Goal: Entertainment & Leisure: Consume media (video, audio)

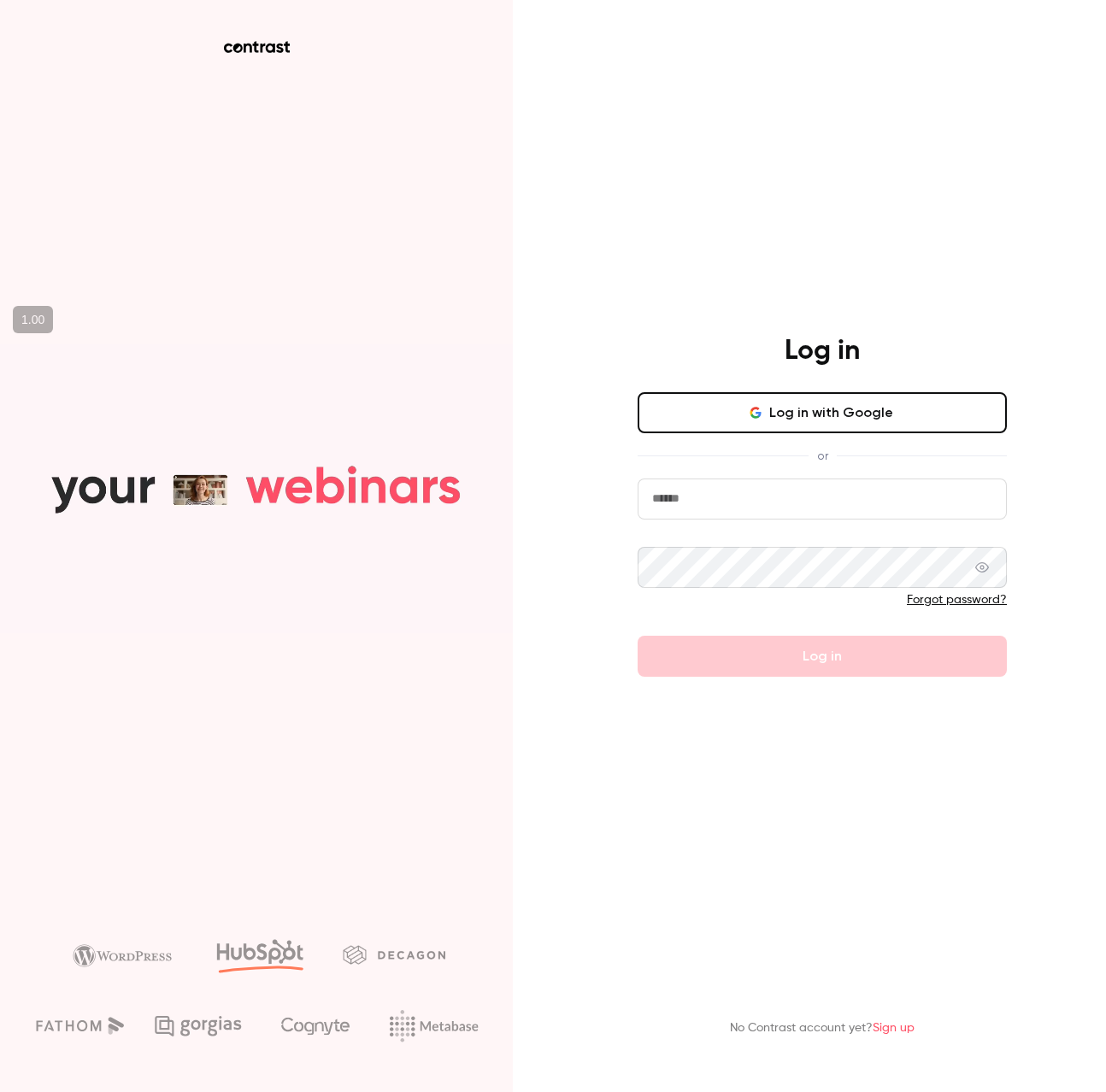
click at [714, 494] on input "email" at bounding box center [821, 498] width 369 height 41
type input "**********"
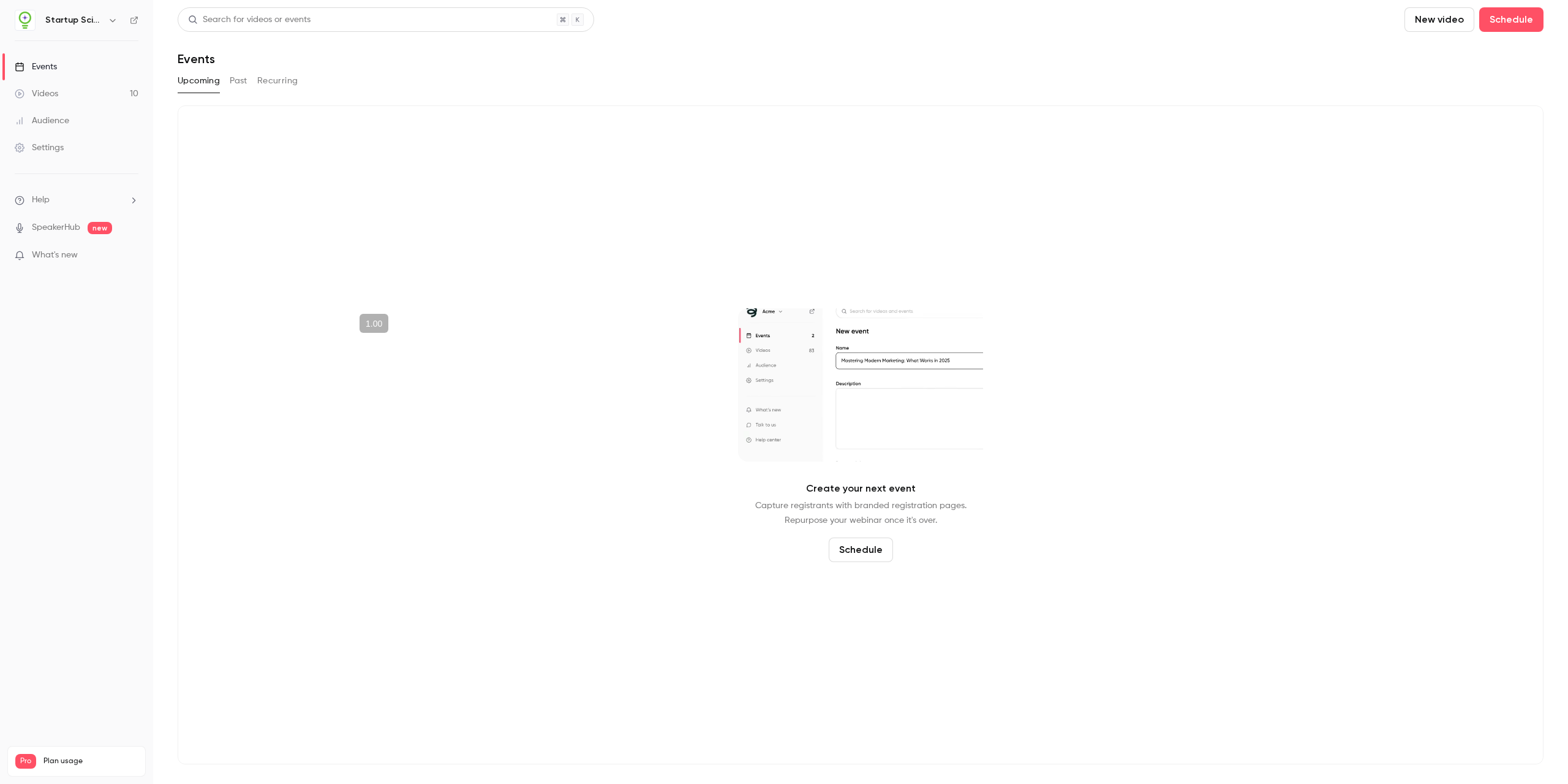
click at [46, 92] on div "Videos" at bounding box center [36, 94] width 44 height 13
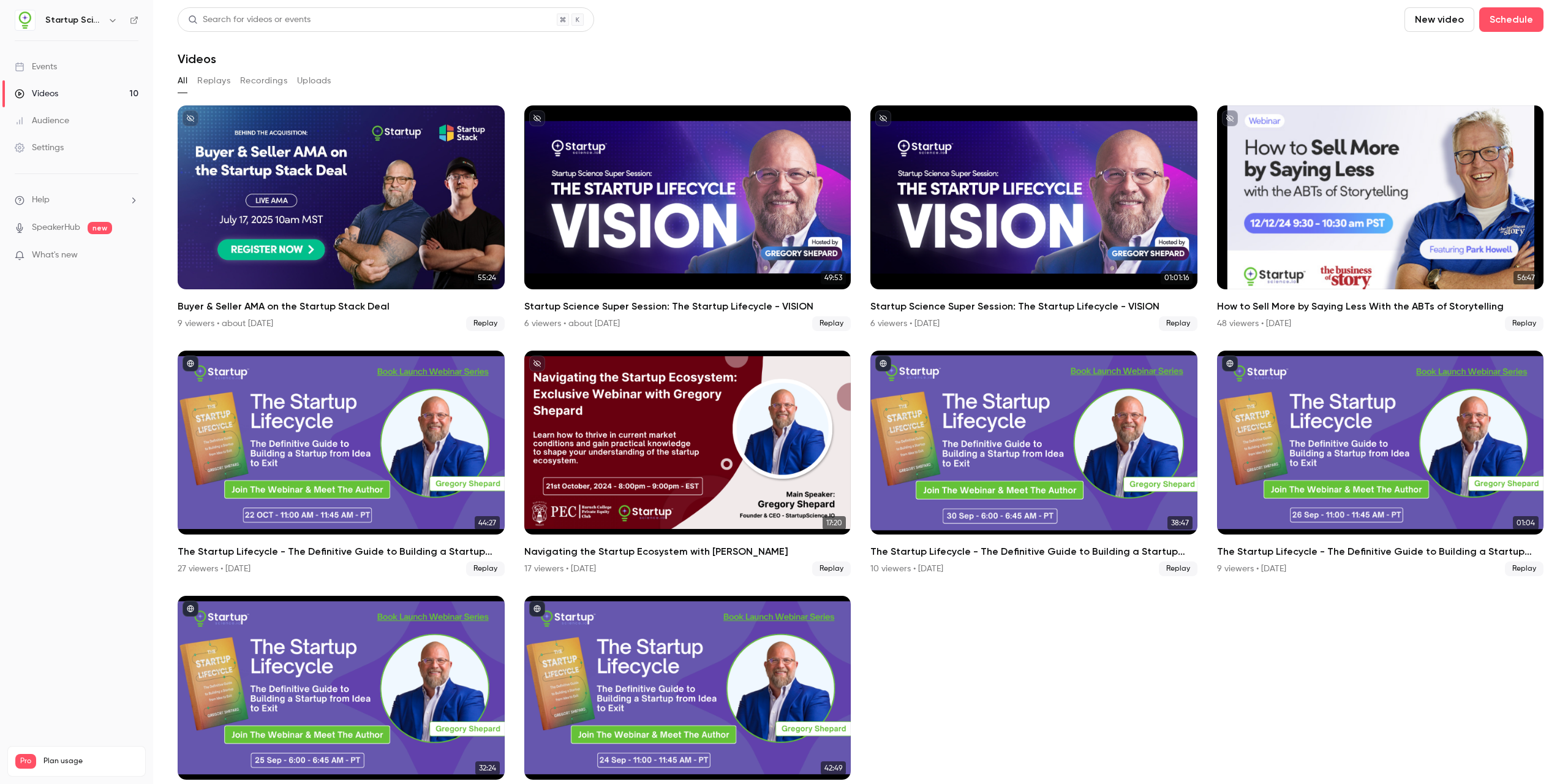
click at [273, 87] on button "Recordings" at bounding box center [264, 81] width 47 height 20
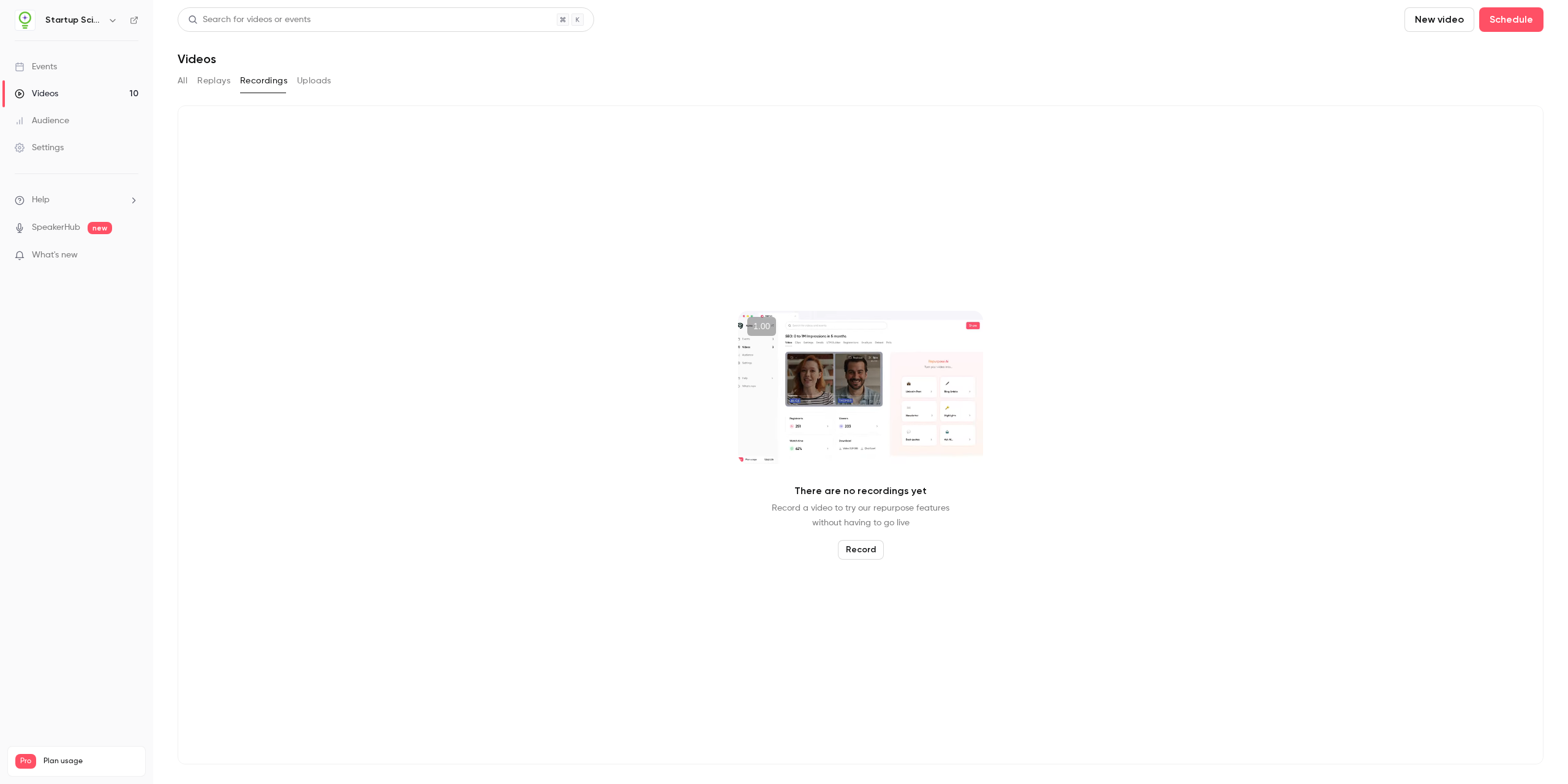
click at [217, 80] on button "Replays" at bounding box center [214, 81] width 33 height 20
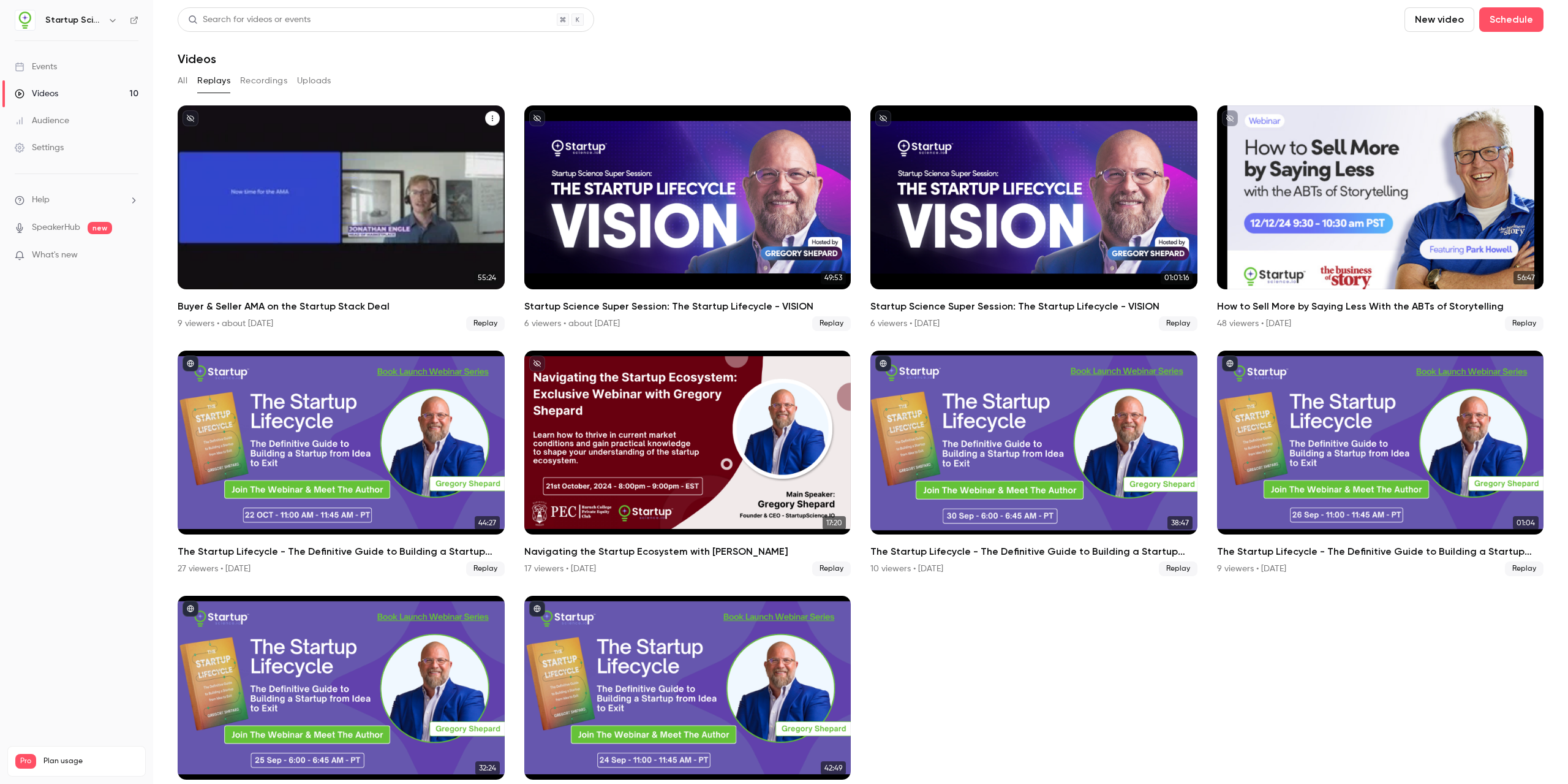
click at [486, 113] on button "Buyer & Seller AMA on the Startup Stack Deal" at bounding box center [492, 118] width 15 height 15
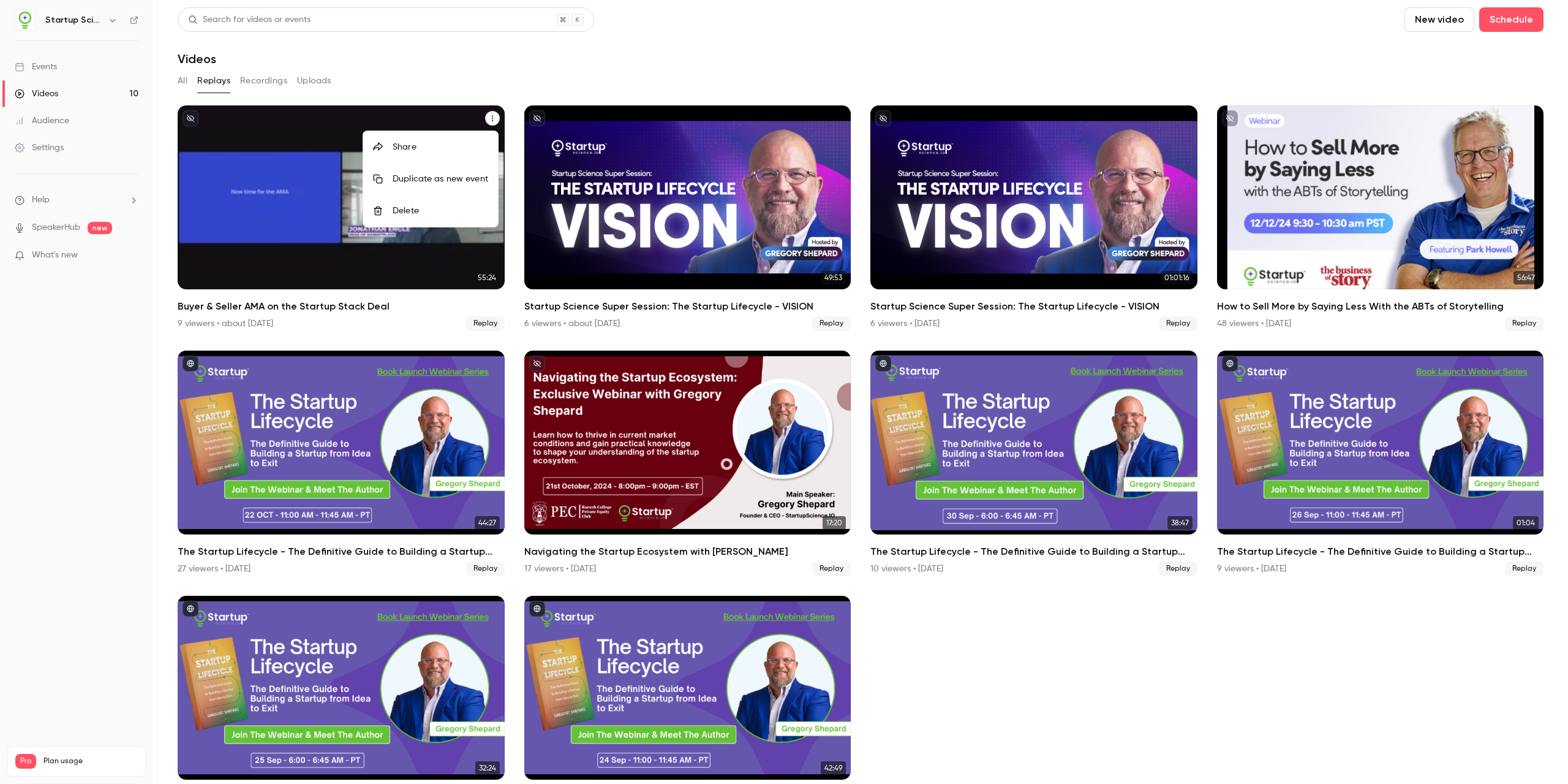
click at [498, 68] on div at bounding box center [784, 392] width 1568 height 784
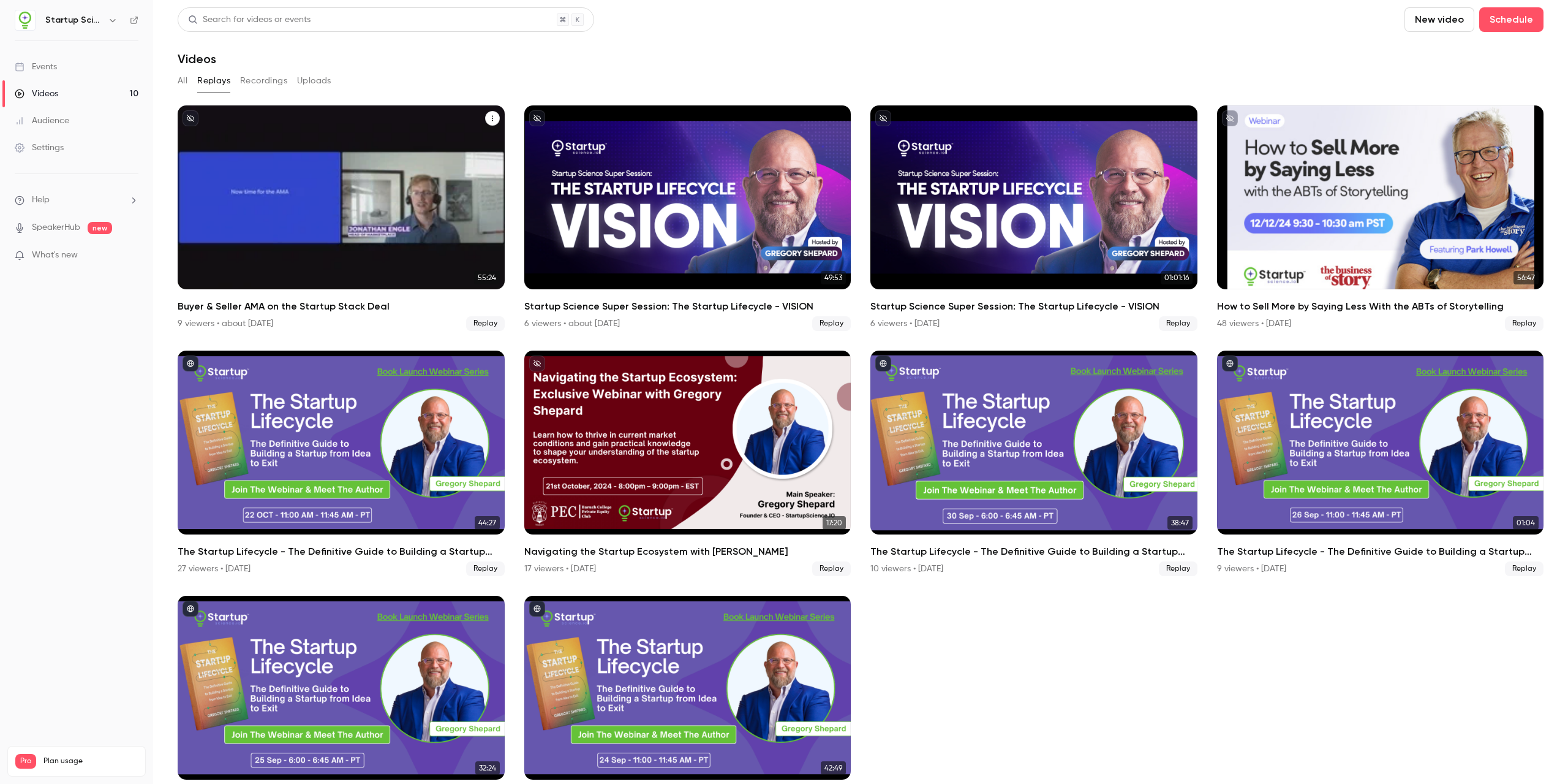
click at [262, 81] on button "Recordings" at bounding box center [264, 81] width 47 height 20
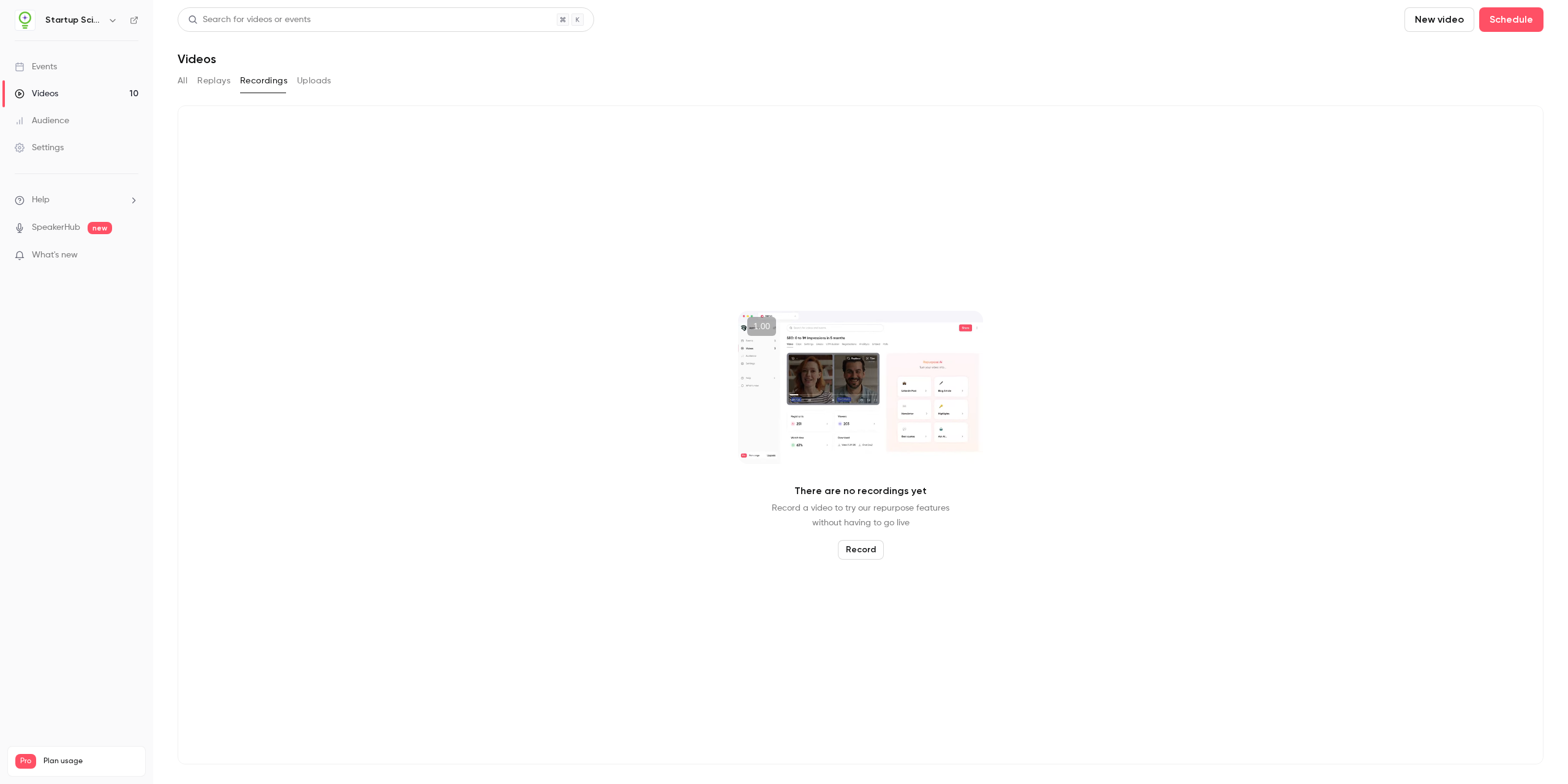
click at [720, 544] on button "Record" at bounding box center [861, 550] width 46 height 20
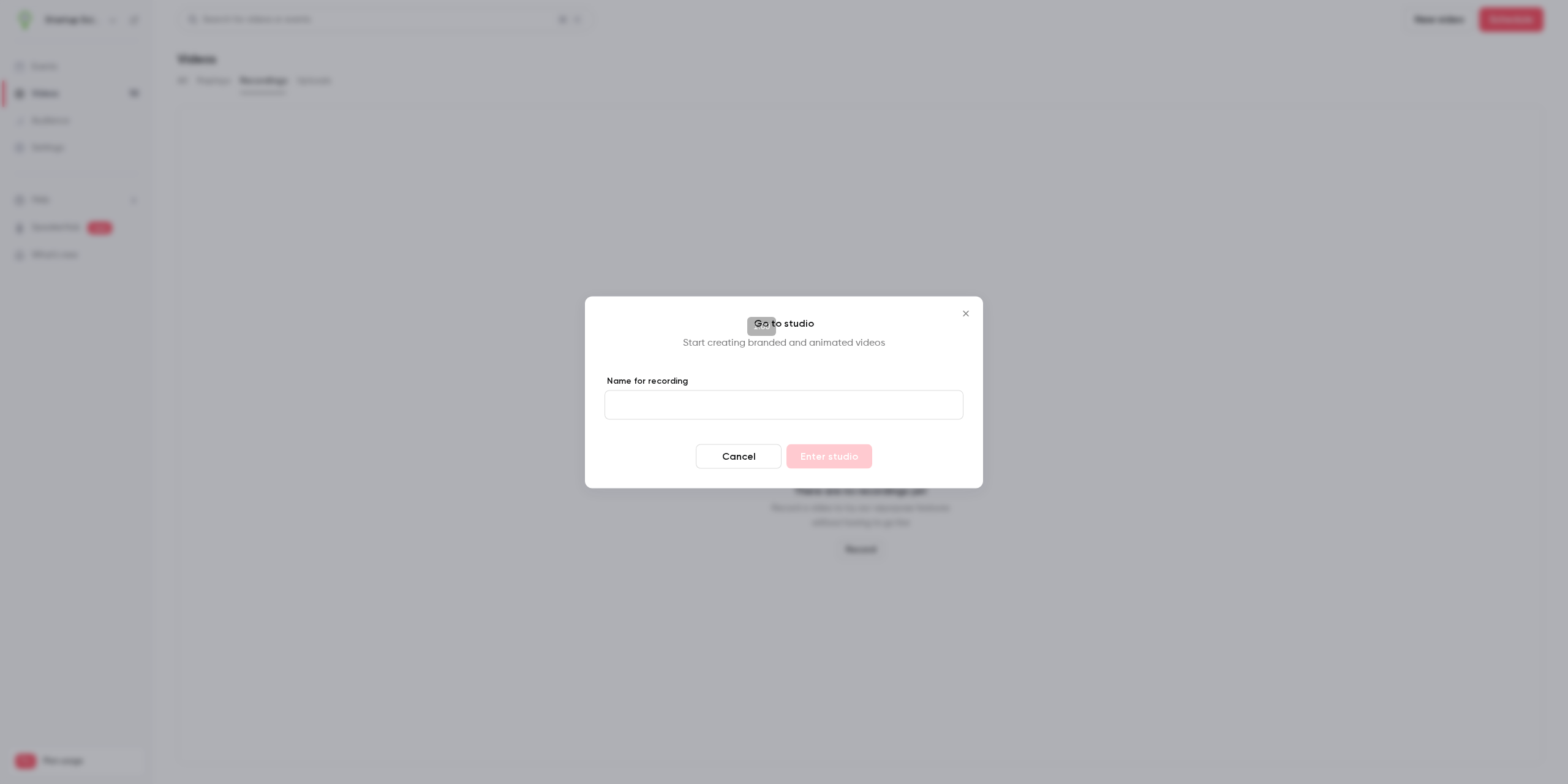
click at [720, 317] on icon "Close" at bounding box center [966, 313] width 15 height 10
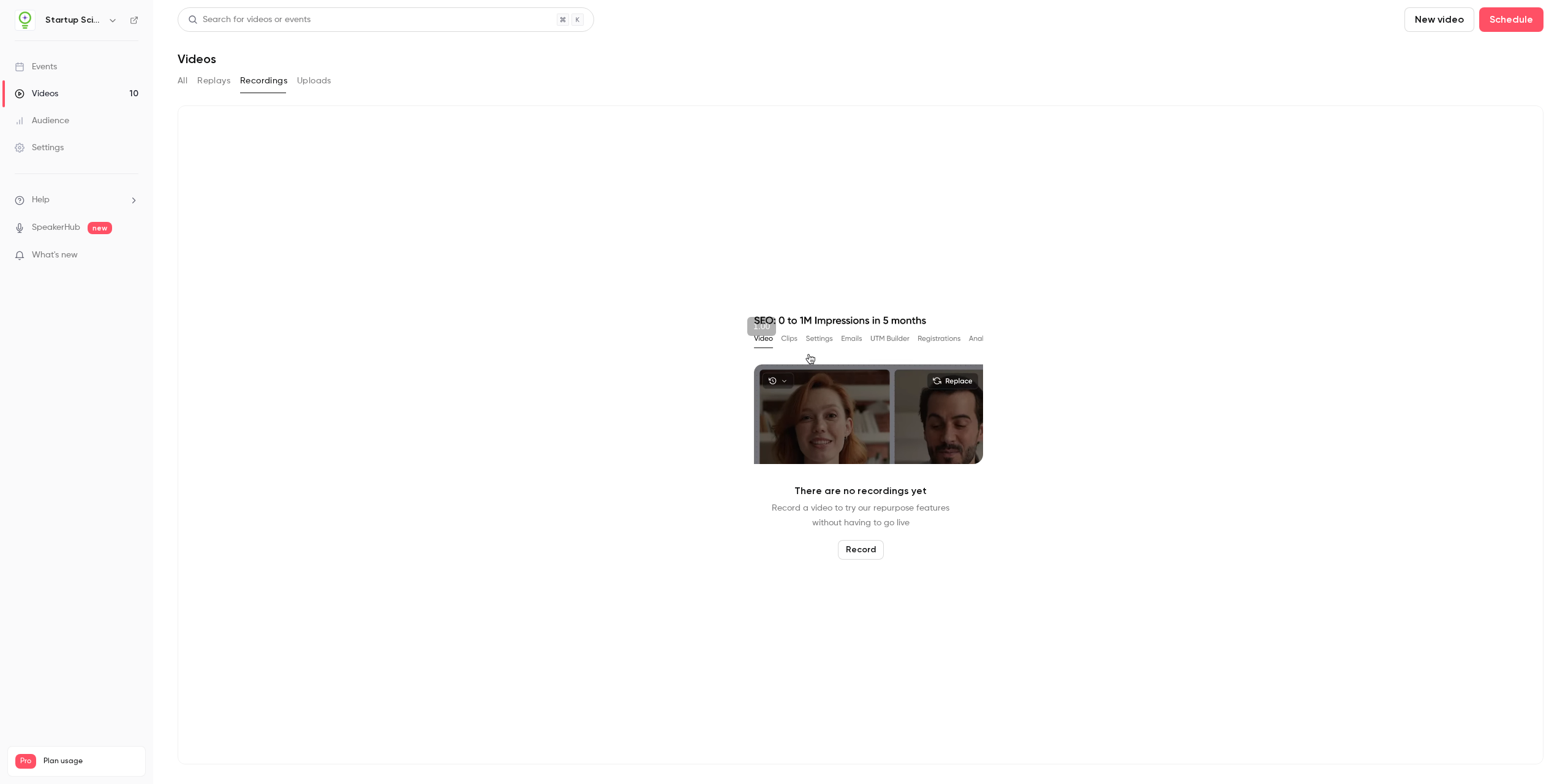
click at [212, 75] on button "Replays" at bounding box center [214, 81] width 33 height 20
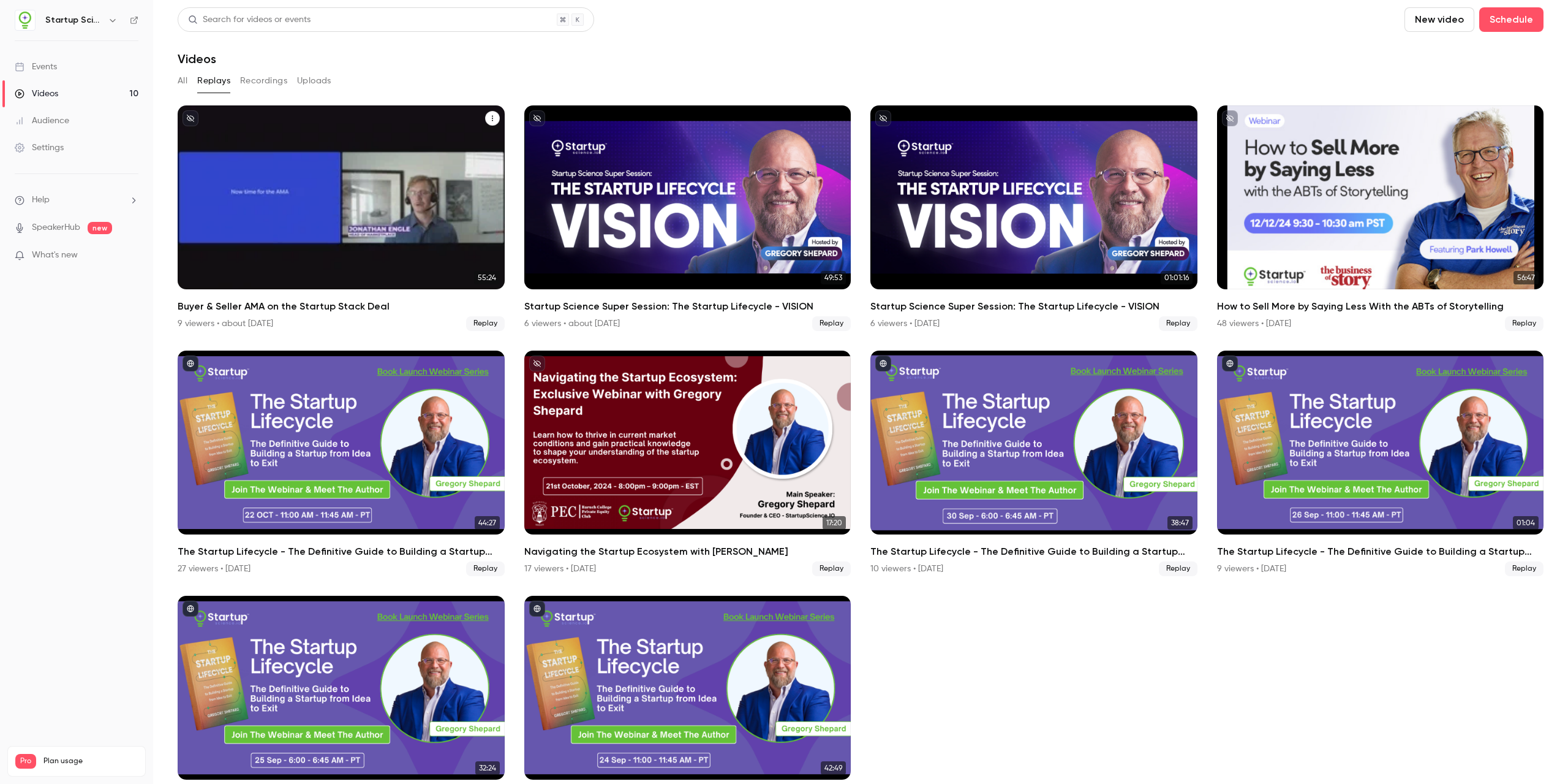
drag, startPoint x: 498, startPoint y: 117, endPoint x: 488, endPoint y: 119, distance: 10.2
click at [489, 119] on icon "Buyer & Seller AMA on the Startup Stack Deal" at bounding box center [492, 118] width 7 height 7
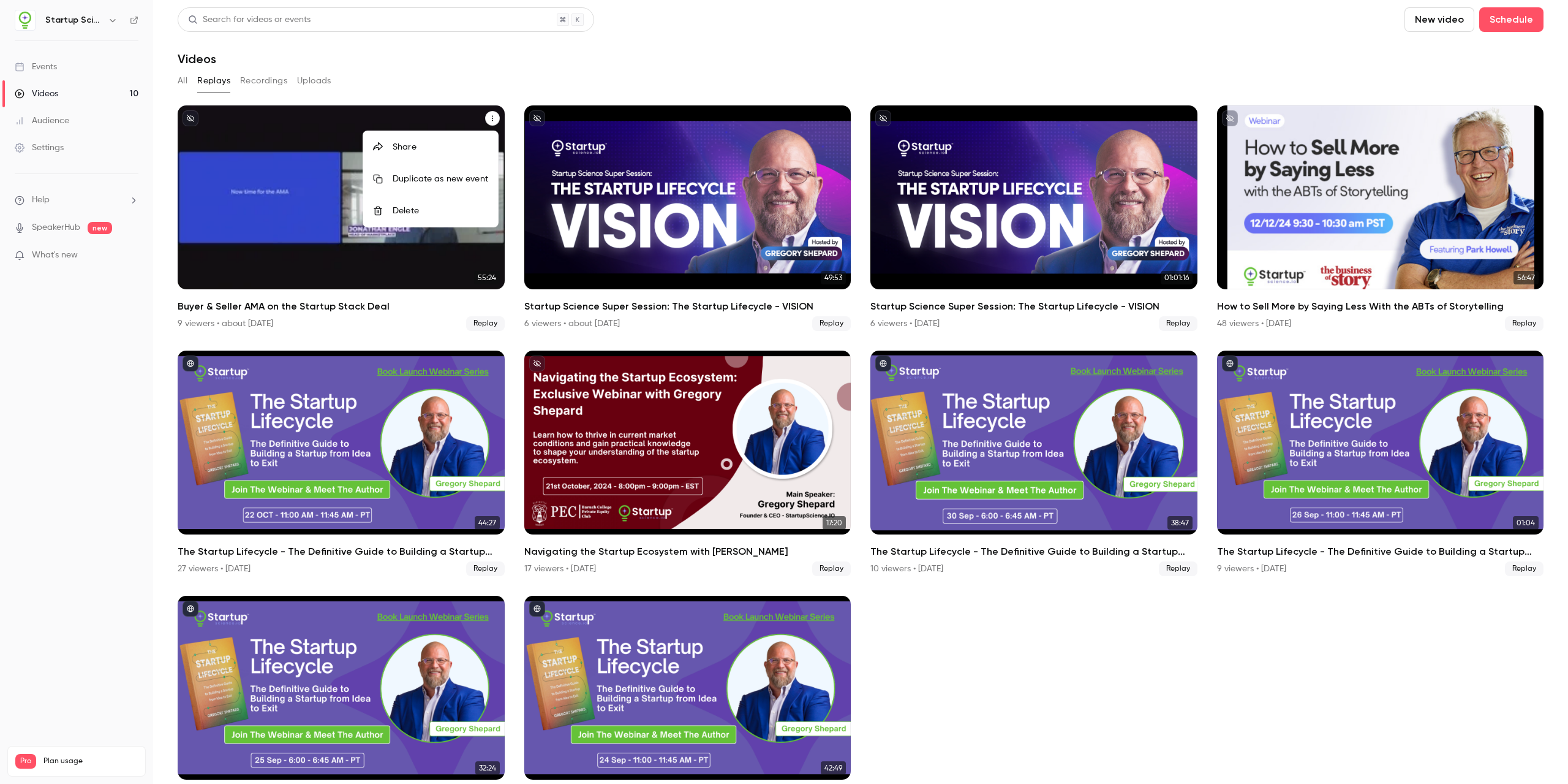
click at [439, 150] on div "Share" at bounding box center [440, 147] width 96 height 13
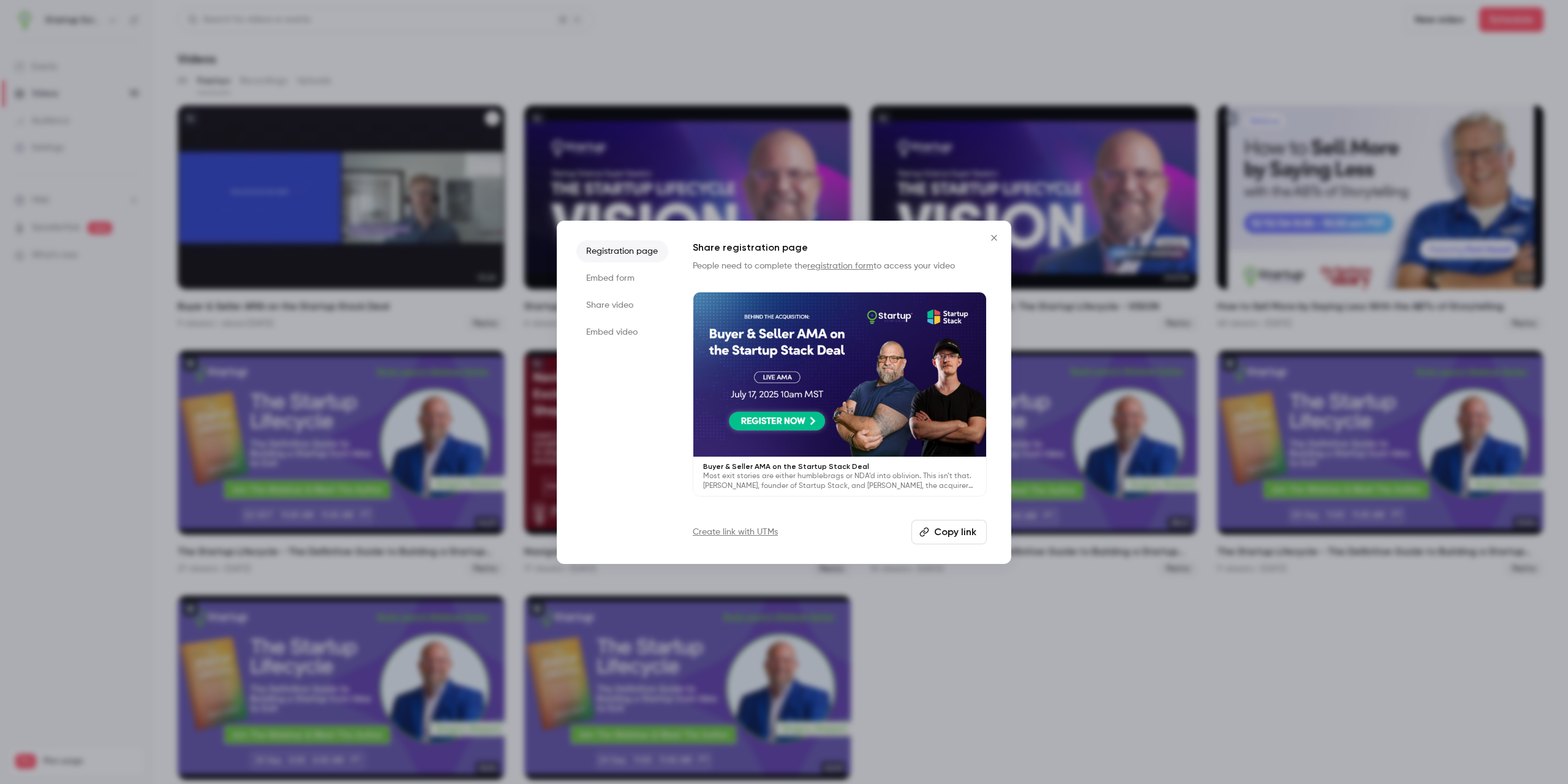
click at [720, 235] on button "Close" at bounding box center [994, 237] width 24 height 24
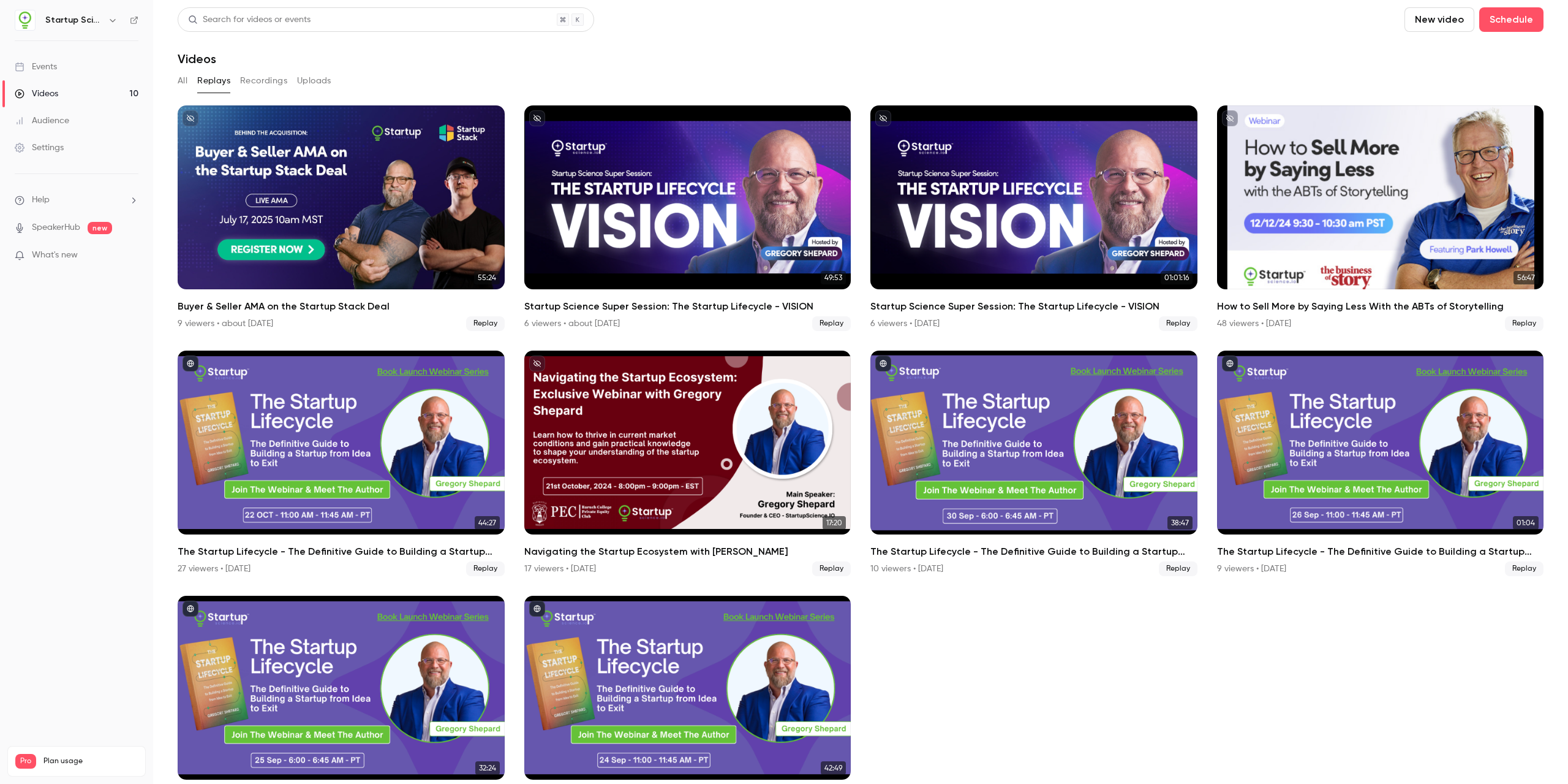
click at [49, 197] on span "Help" at bounding box center [40, 200] width 18 height 13
click at [204, 219] on span "Help center" at bounding box center [192, 224] width 47 height 13
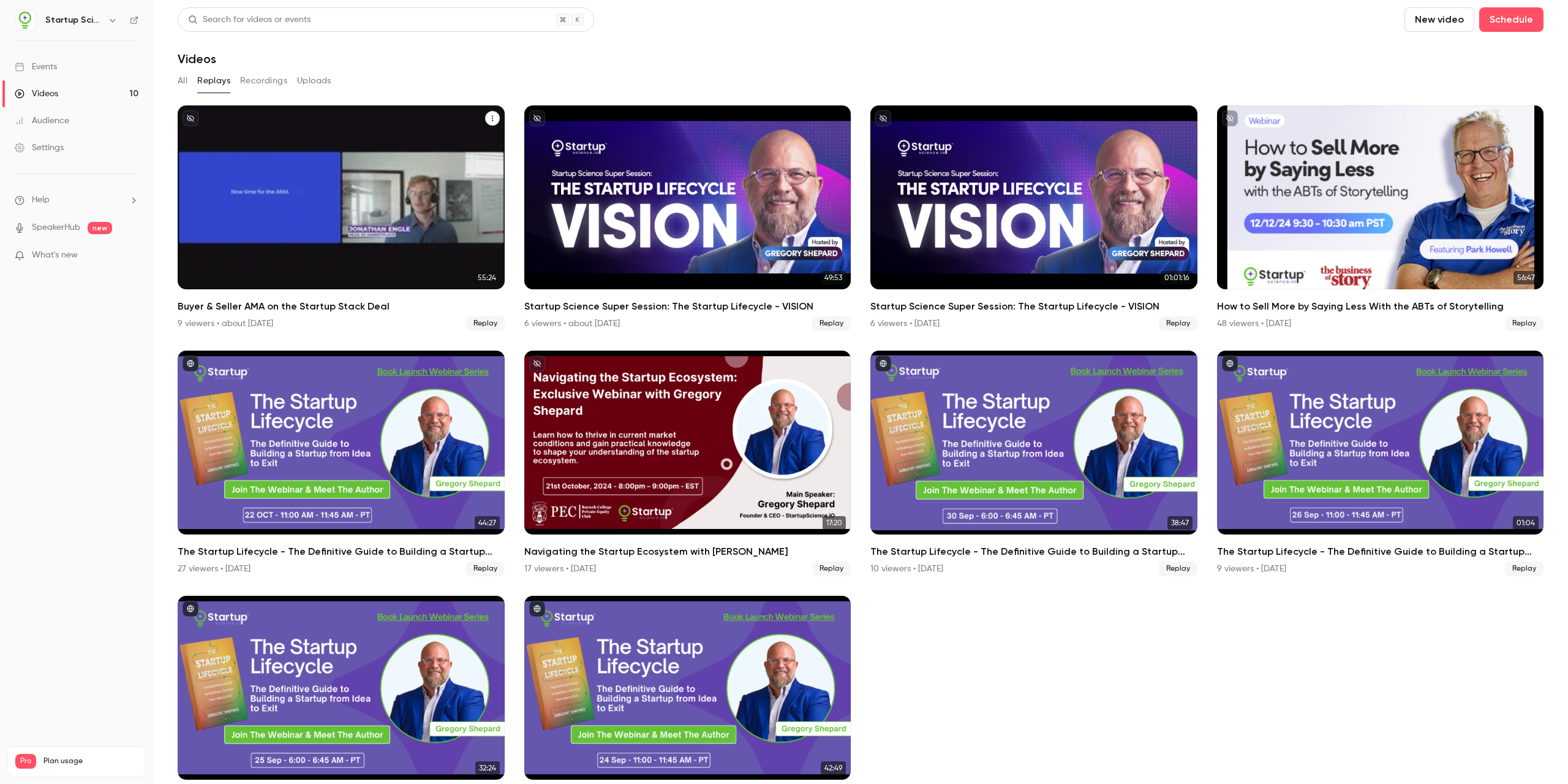
click at [374, 178] on div "Buyer & Seller AMA on the Startup Stack Deal" at bounding box center [341, 197] width 327 height 184
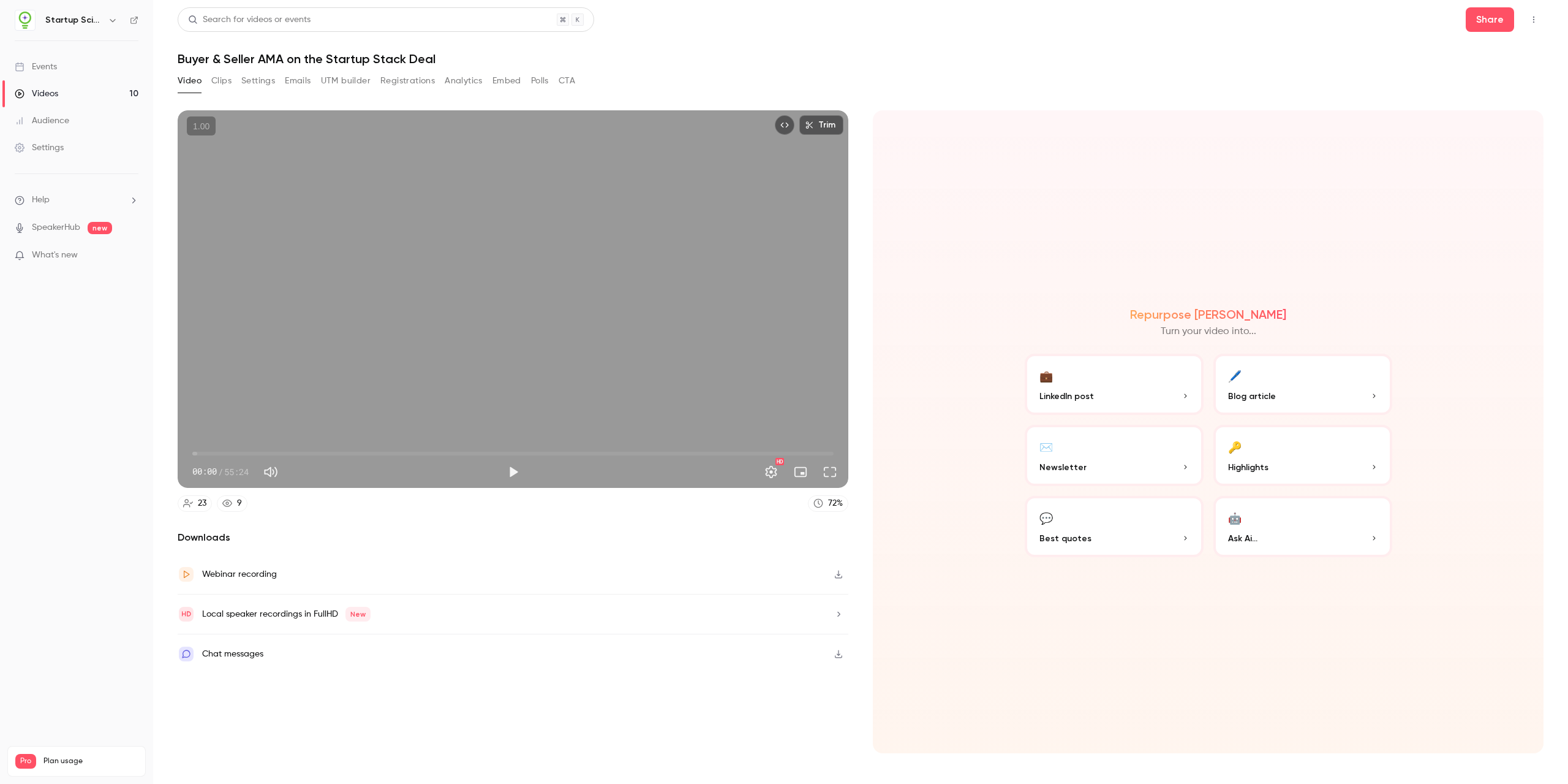
click at [720, 578] on button "button" at bounding box center [838, 574] width 20 height 20
click at [593, 55] on h1 "Buyer & Seller AMA on the Startup Stack Deal" at bounding box center [861, 59] width 1366 height 15
click at [701, 67] on div "Search for videos or events Share Buyer & Seller AMA on the Startup Stack Deal …" at bounding box center [861, 392] width 1366 height 769
click at [701, 64] on h1 "Buyer & Seller AMA on the Startup Stack Deal" at bounding box center [861, 59] width 1366 height 15
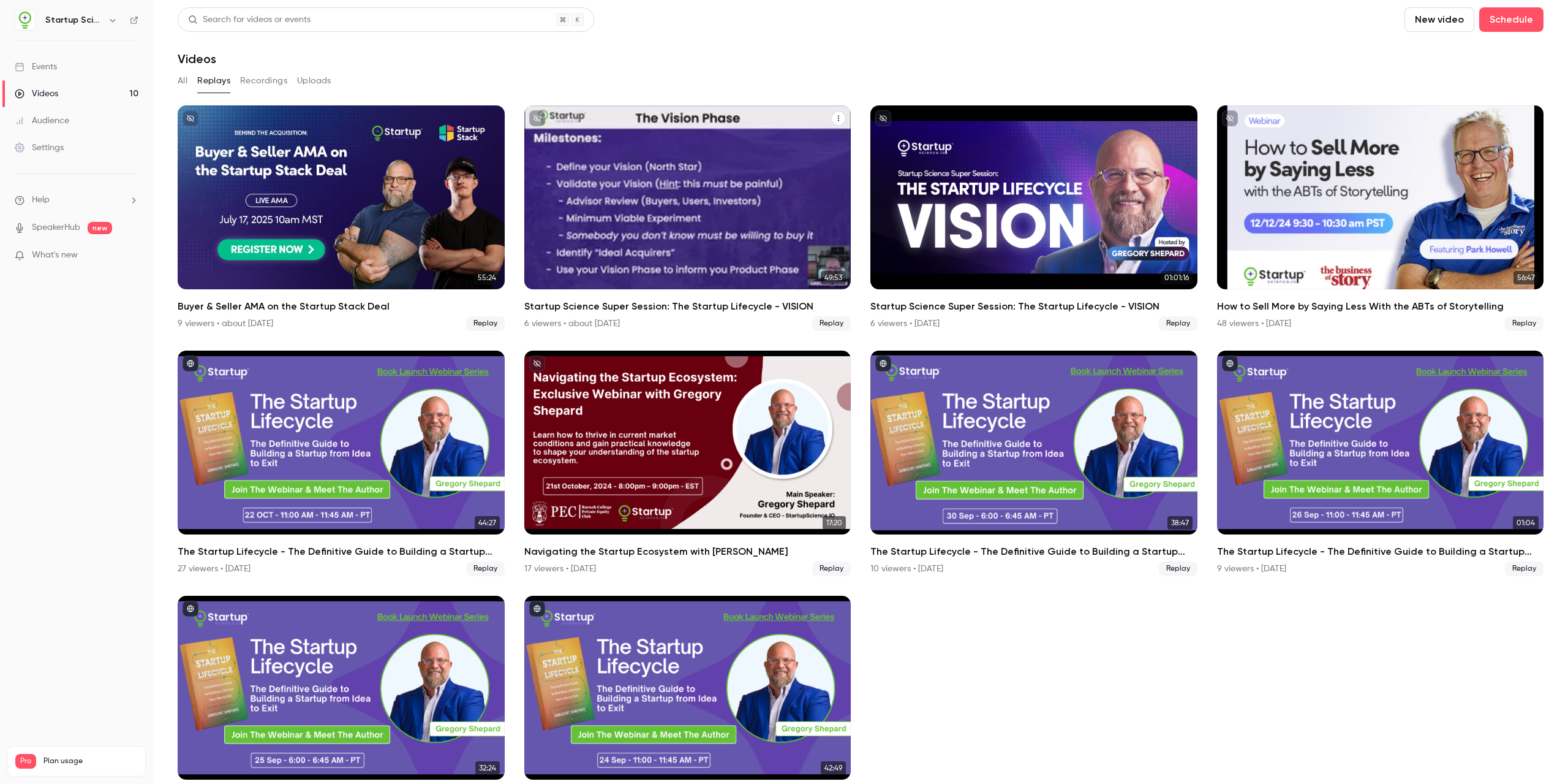
click at [651, 187] on div "Startup Science Super Session: The Startup Lifecycle - VISION" at bounding box center [688, 197] width 327 height 184
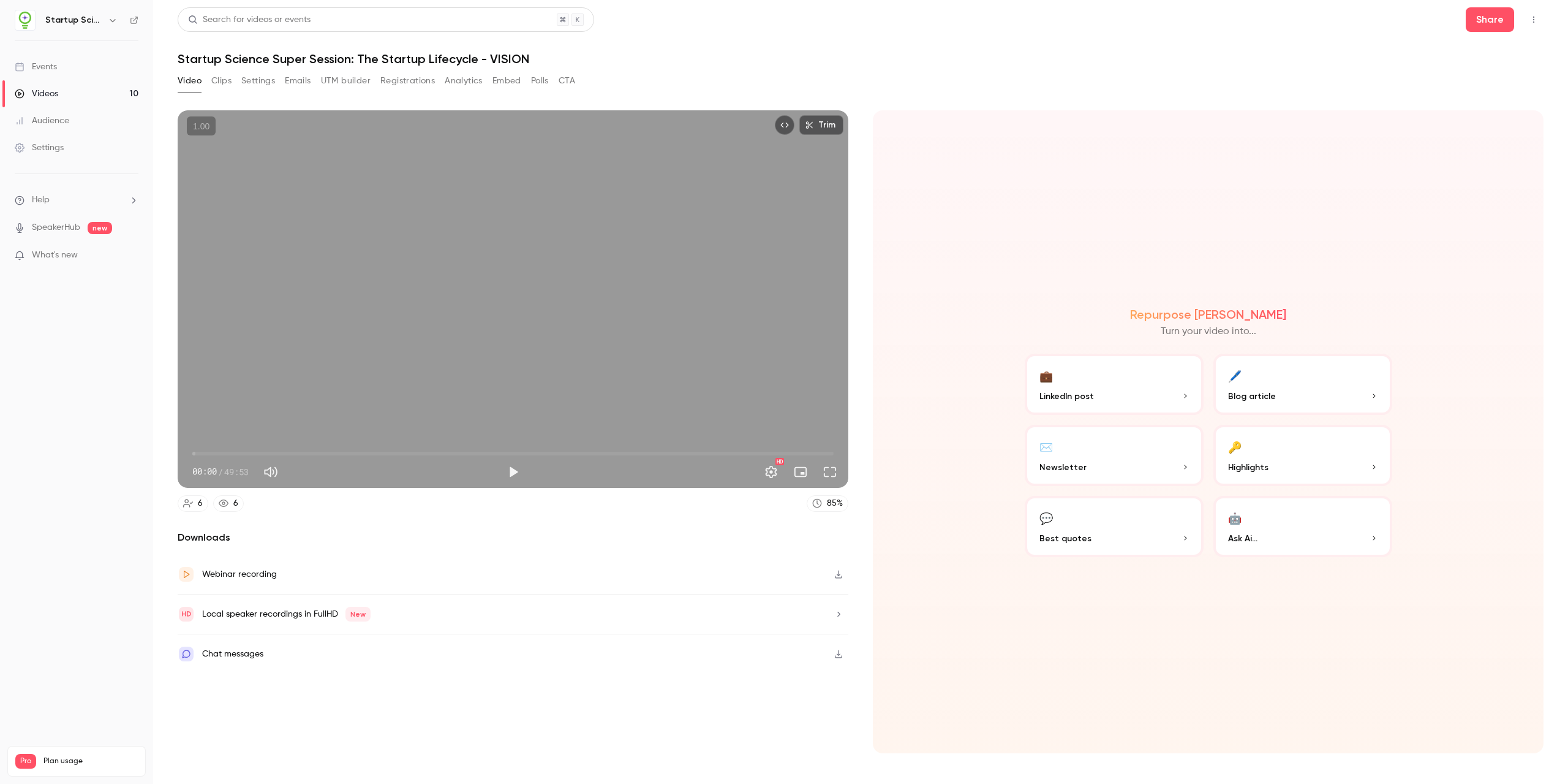
click at [720, 620] on div "Local speaker recordings in FullHD New" at bounding box center [513, 614] width 671 height 40
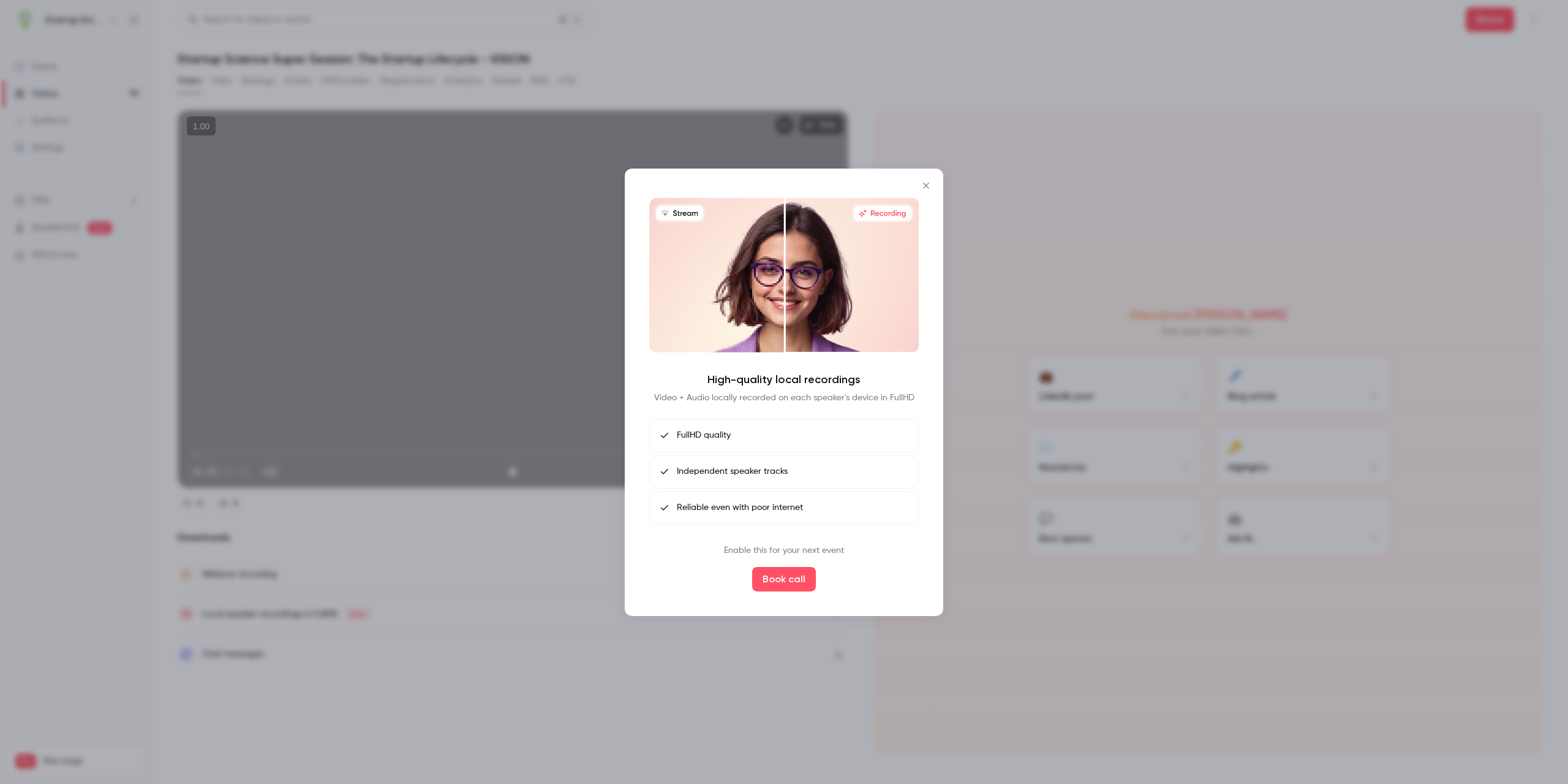
click at [720, 183] on icon "Close" at bounding box center [926, 185] width 15 height 10
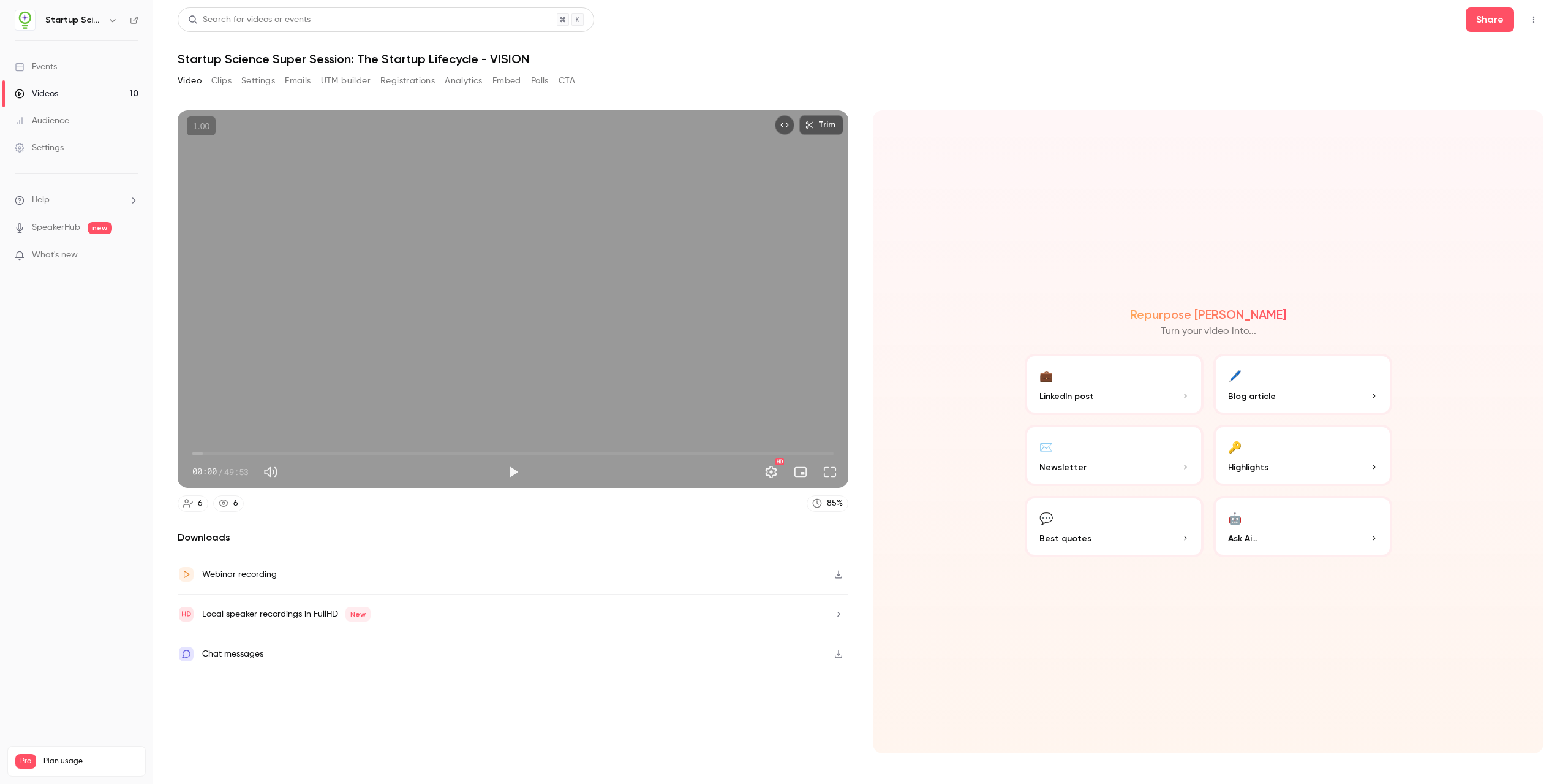
click at [720, 575] on button "button" at bounding box center [838, 574] width 20 height 20
click at [720, 55] on h1 "Startup Science Super Session: The Startup Lifecycle - VISION" at bounding box center [861, 59] width 1366 height 15
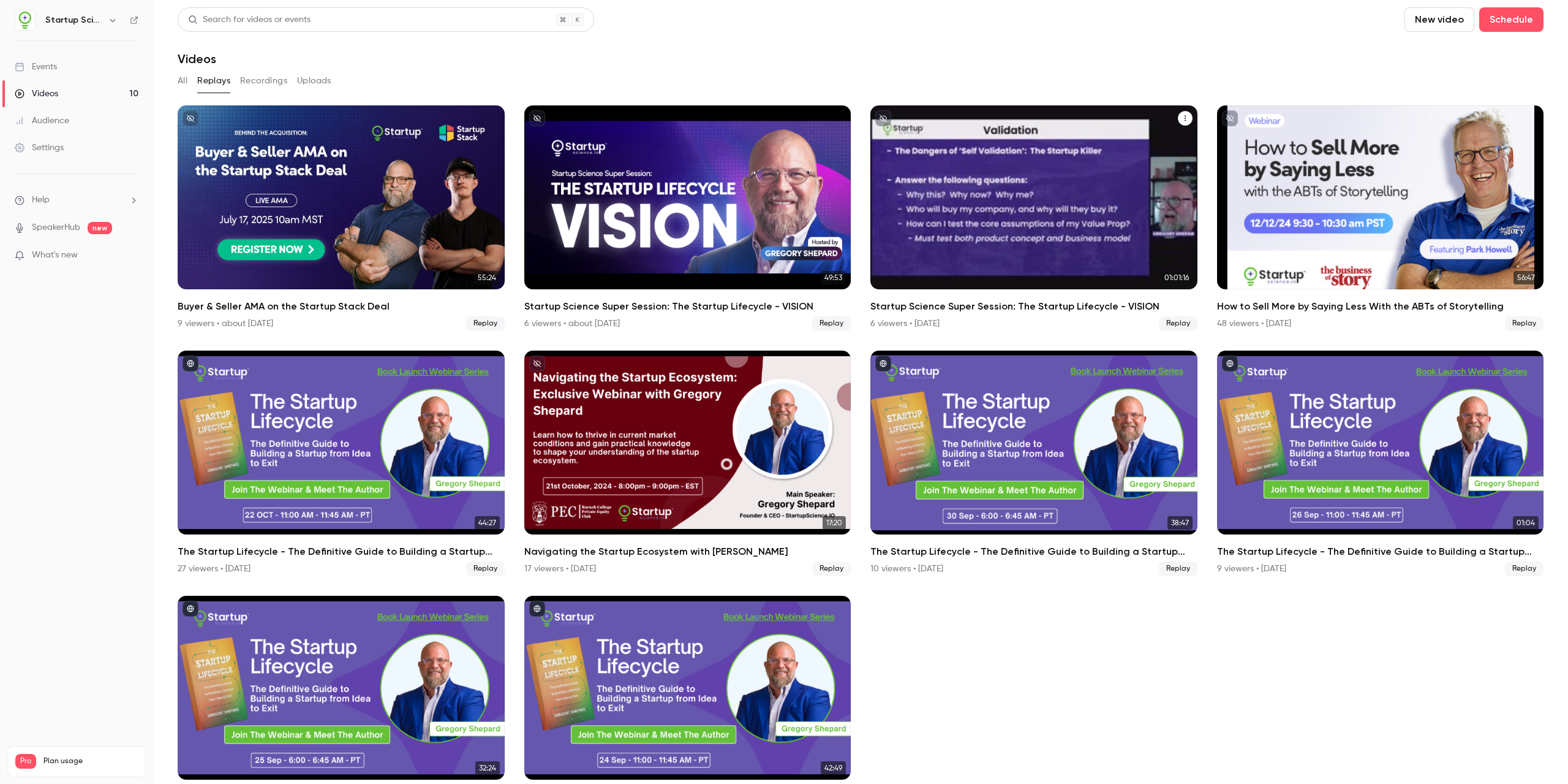
click at [720, 187] on div "Startup Science Super Session: The Startup Lifecycle - VISION" at bounding box center [1034, 197] width 327 height 184
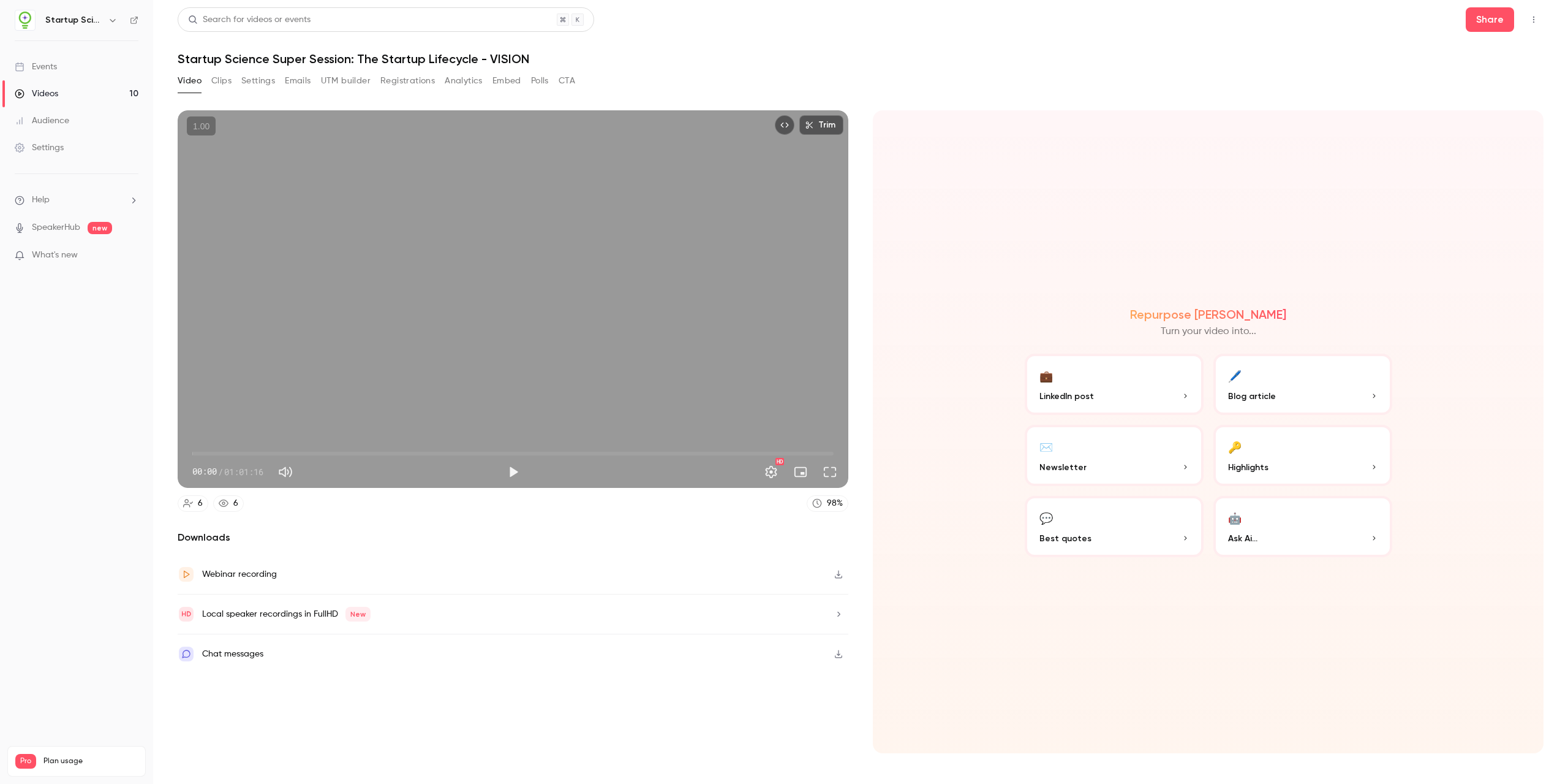
click at [720, 572] on icon "button" at bounding box center [838, 574] width 10 height 9
click at [720, 55] on h1 "Startup Science Super Session: The Startup Lifecycle - VISION" at bounding box center [861, 59] width 1366 height 15
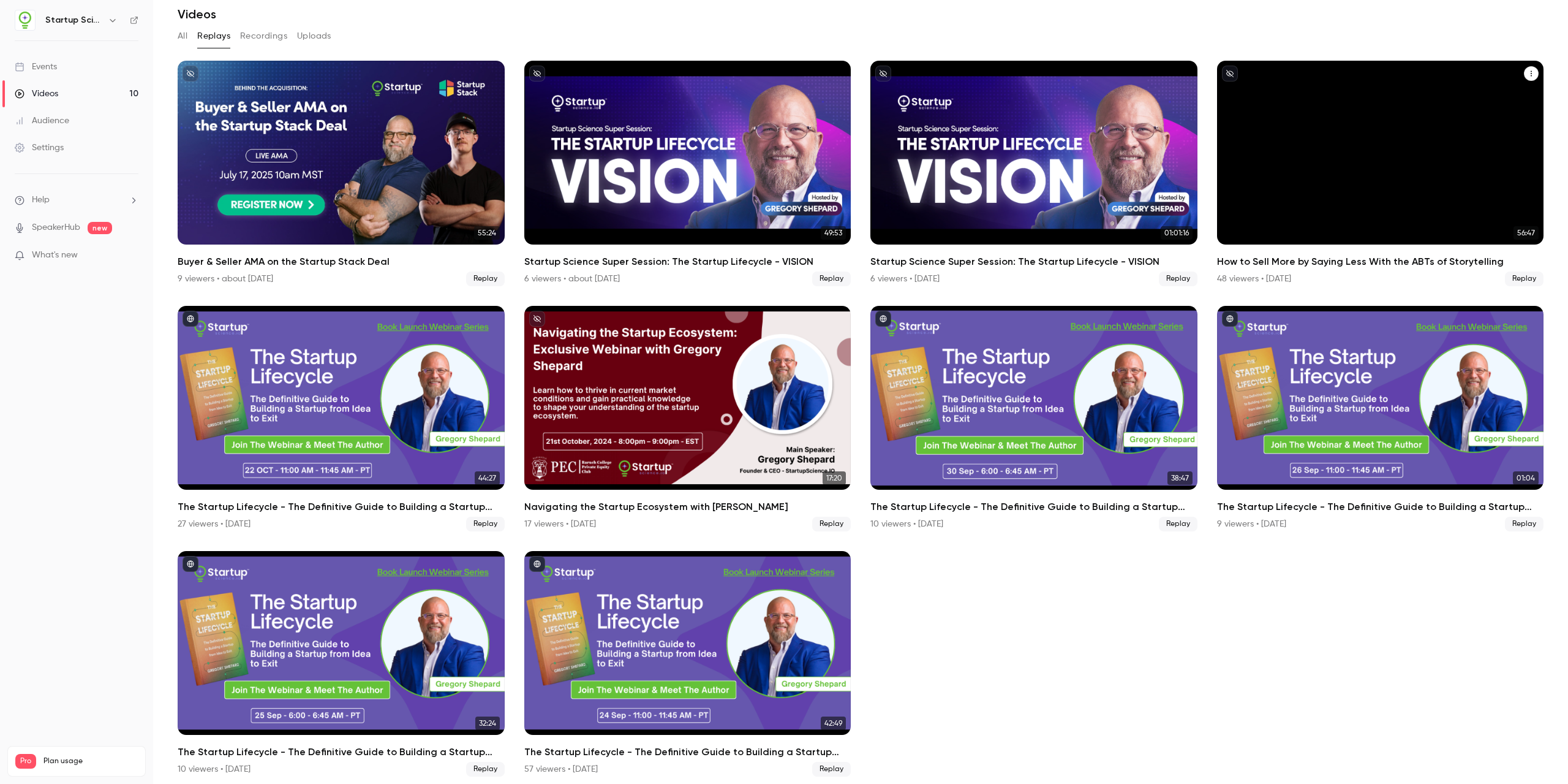
scroll to position [48, 0]
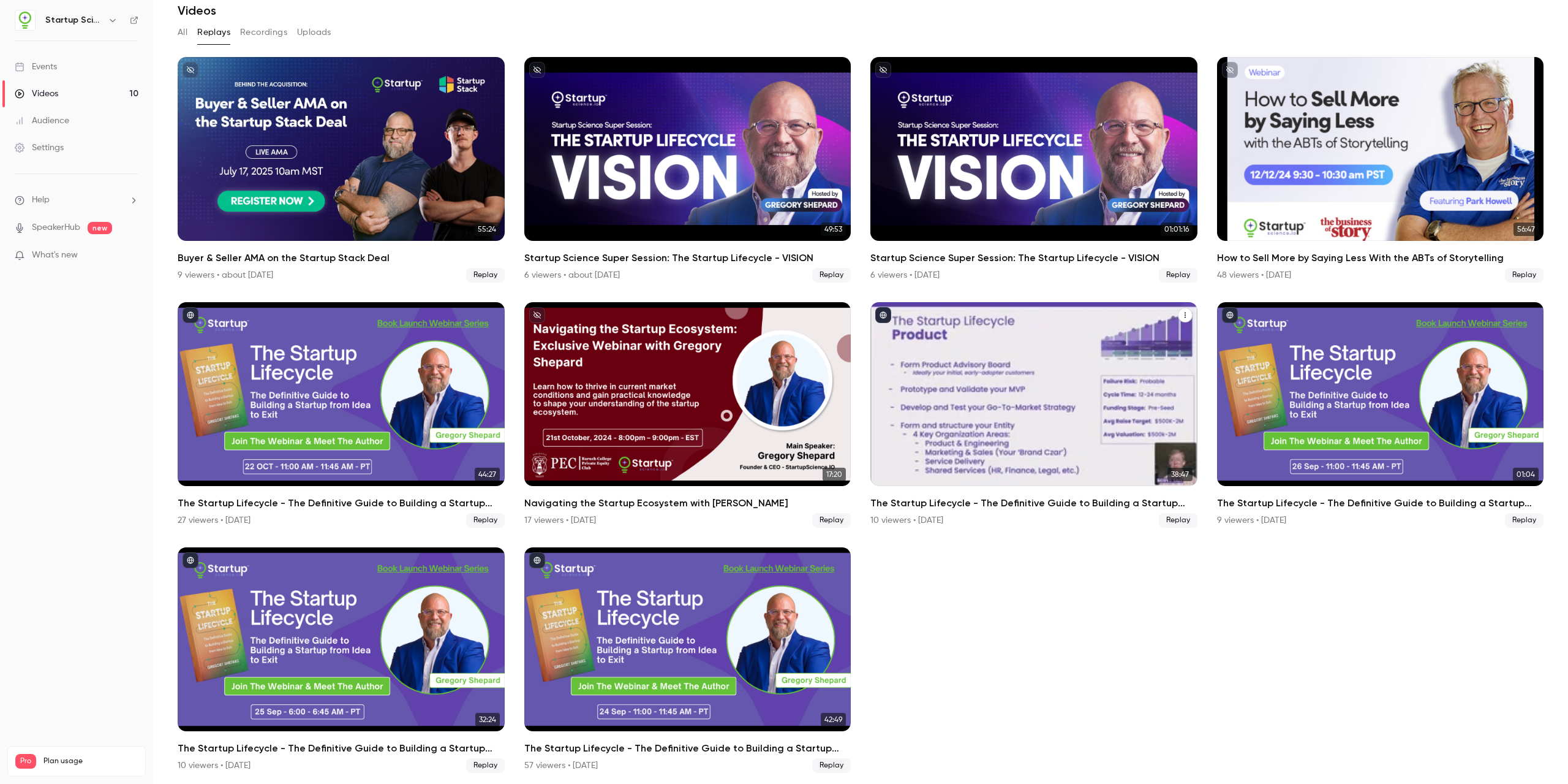
click at [720, 389] on div "The Startup Lifecycle - The Definitive Guide to Building a Startup from Idea to…" at bounding box center [1034, 394] width 327 height 184
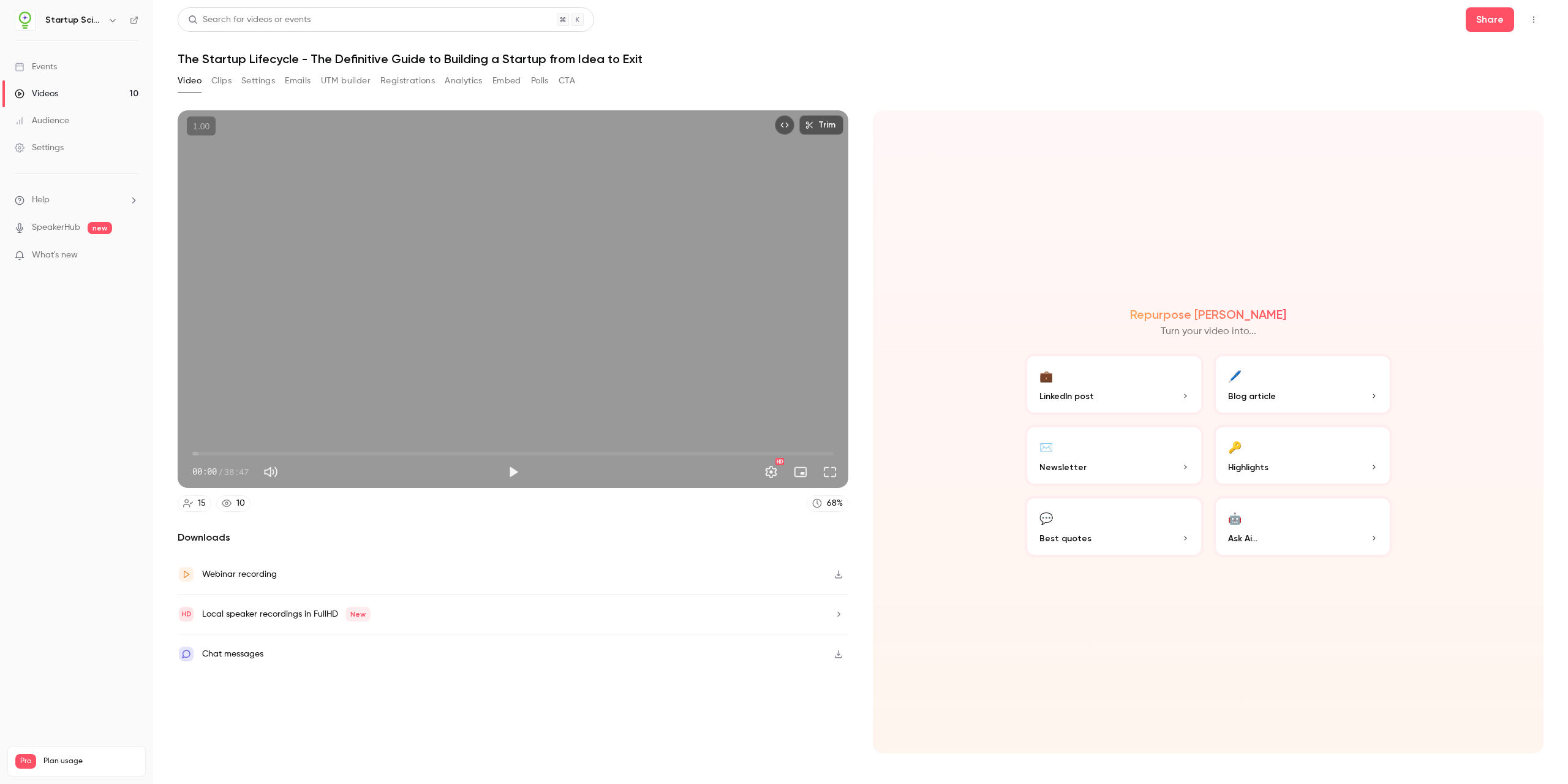
click at [720, 577] on icon "button" at bounding box center [838, 574] width 7 height 8
click at [720, 67] on div "Search for videos or events Share The Startup Lifecycle - The Definitive Guide …" at bounding box center [861, 392] width 1366 height 769
drag, startPoint x: 786, startPoint y: 67, endPoint x: 789, endPoint y: 85, distance: 18.2
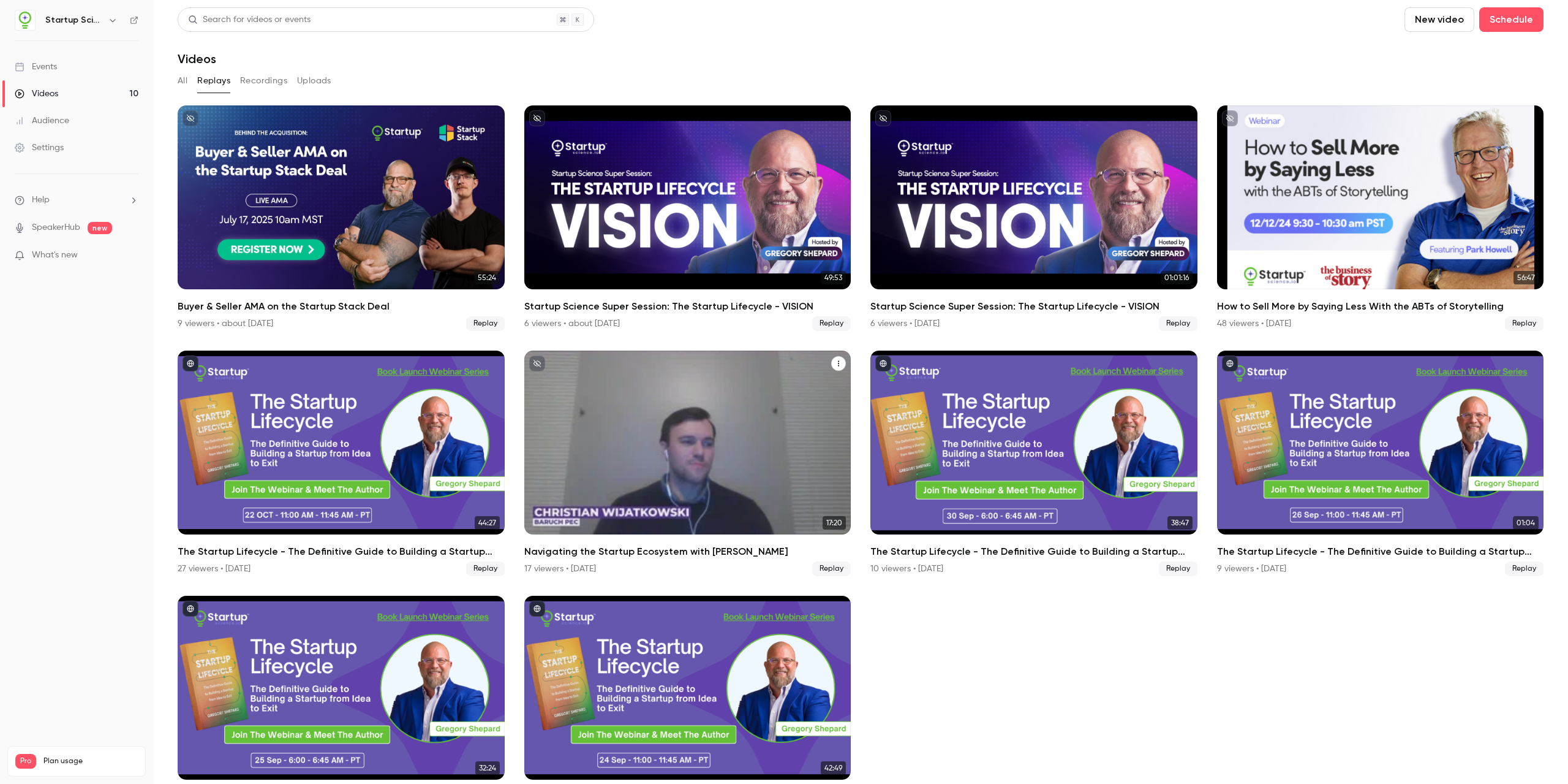
click at [677, 427] on div "Navigating the Startup Ecosystem with Gregory Shepard" at bounding box center [688, 442] width 327 height 184
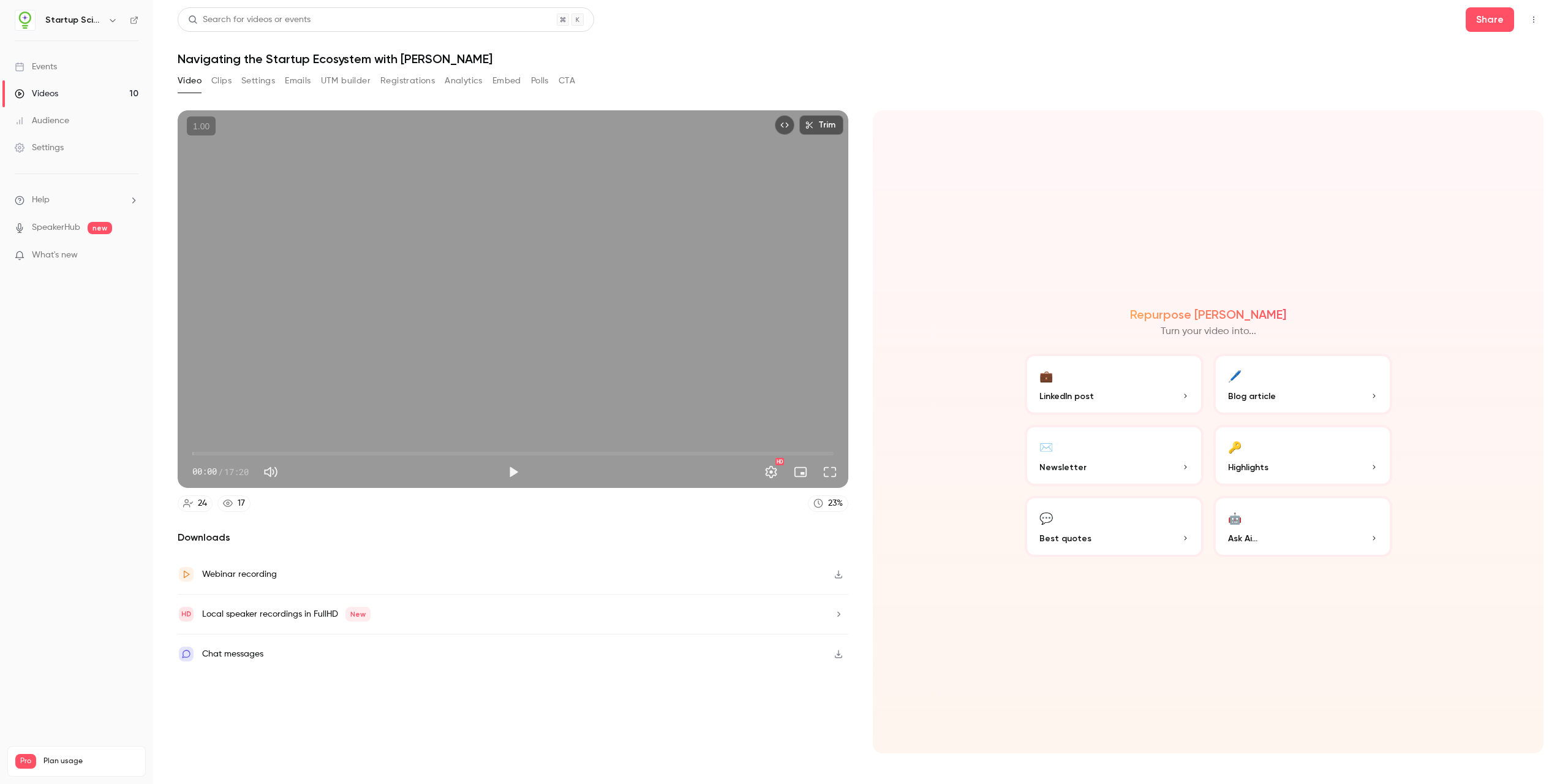
click at [720, 577] on icon "button" at bounding box center [838, 574] width 10 height 9
click at [647, 63] on h1 "Navigating the Startup Ecosystem with [PERSON_NAME]" at bounding box center [861, 59] width 1366 height 15
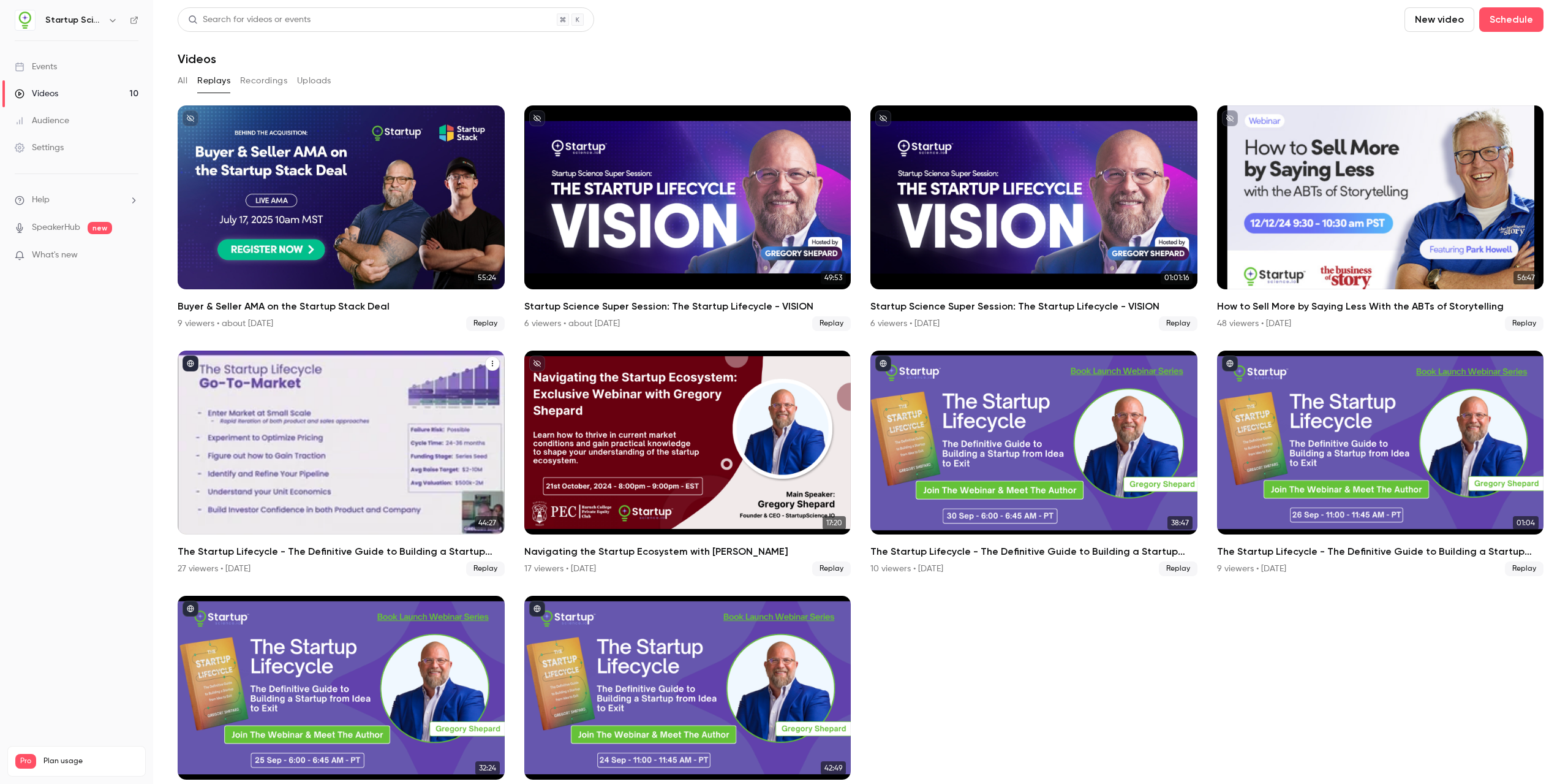
click at [316, 436] on div "The Startup Lifecycle - The Definitive Guide to Building a Startup from Idea to…" at bounding box center [341, 442] width 327 height 184
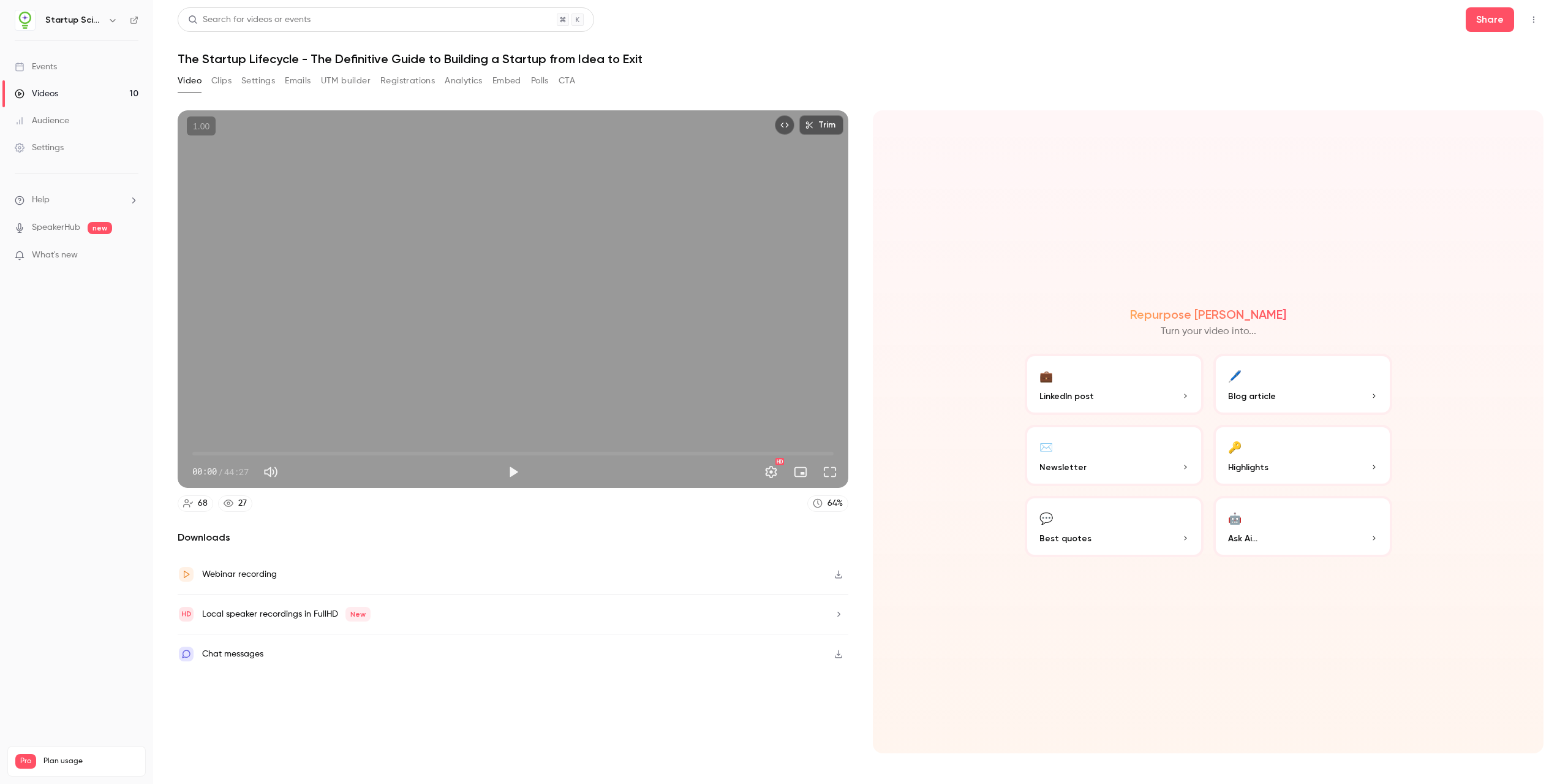
click at [720, 576] on icon "button" at bounding box center [838, 574] width 10 height 9
drag, startPoint x: 281, startPoint y: 508, endPoint x: 289, endPoint y: 508, distance: 8.0
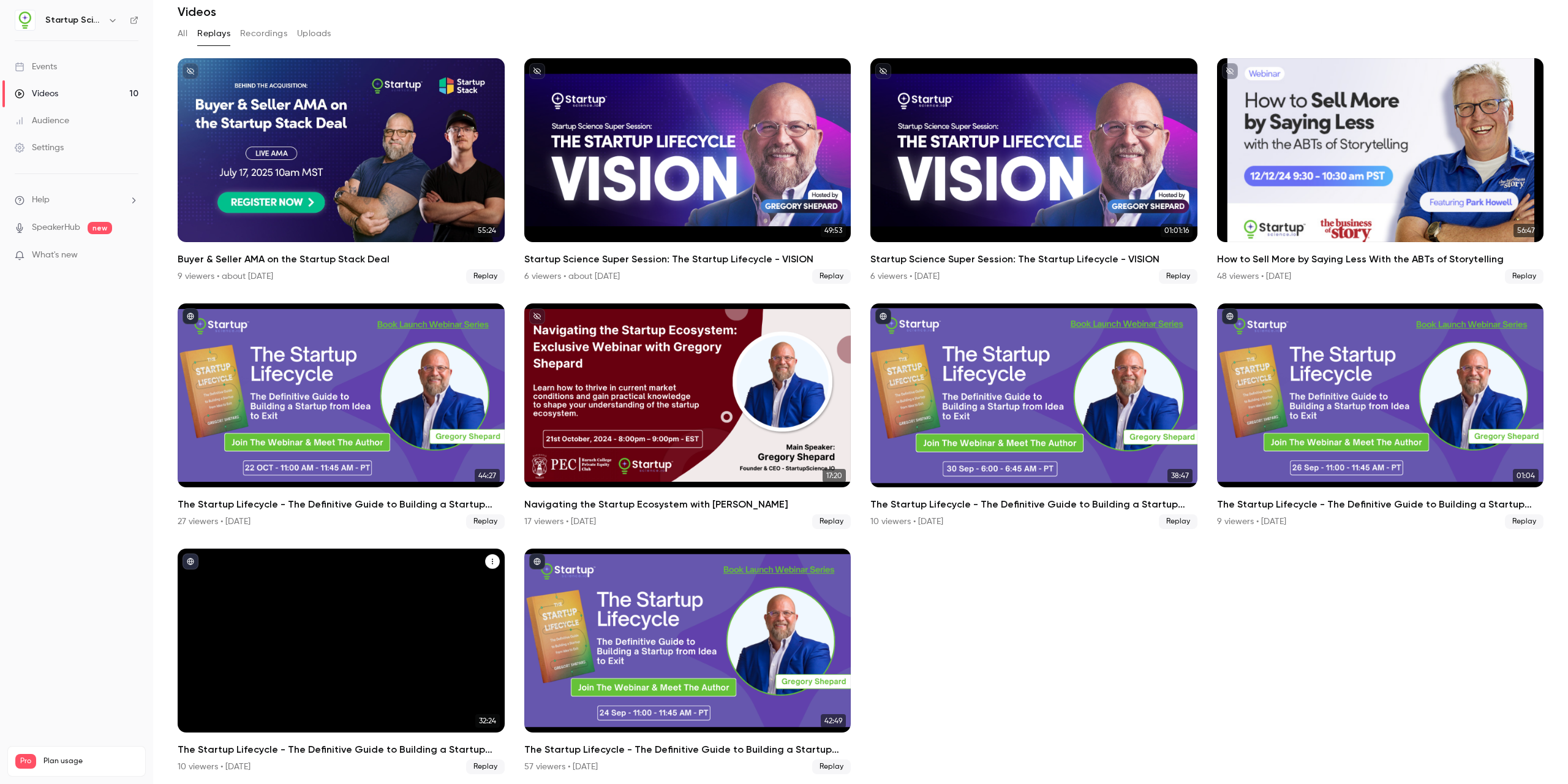
scroll to position [48, 0]
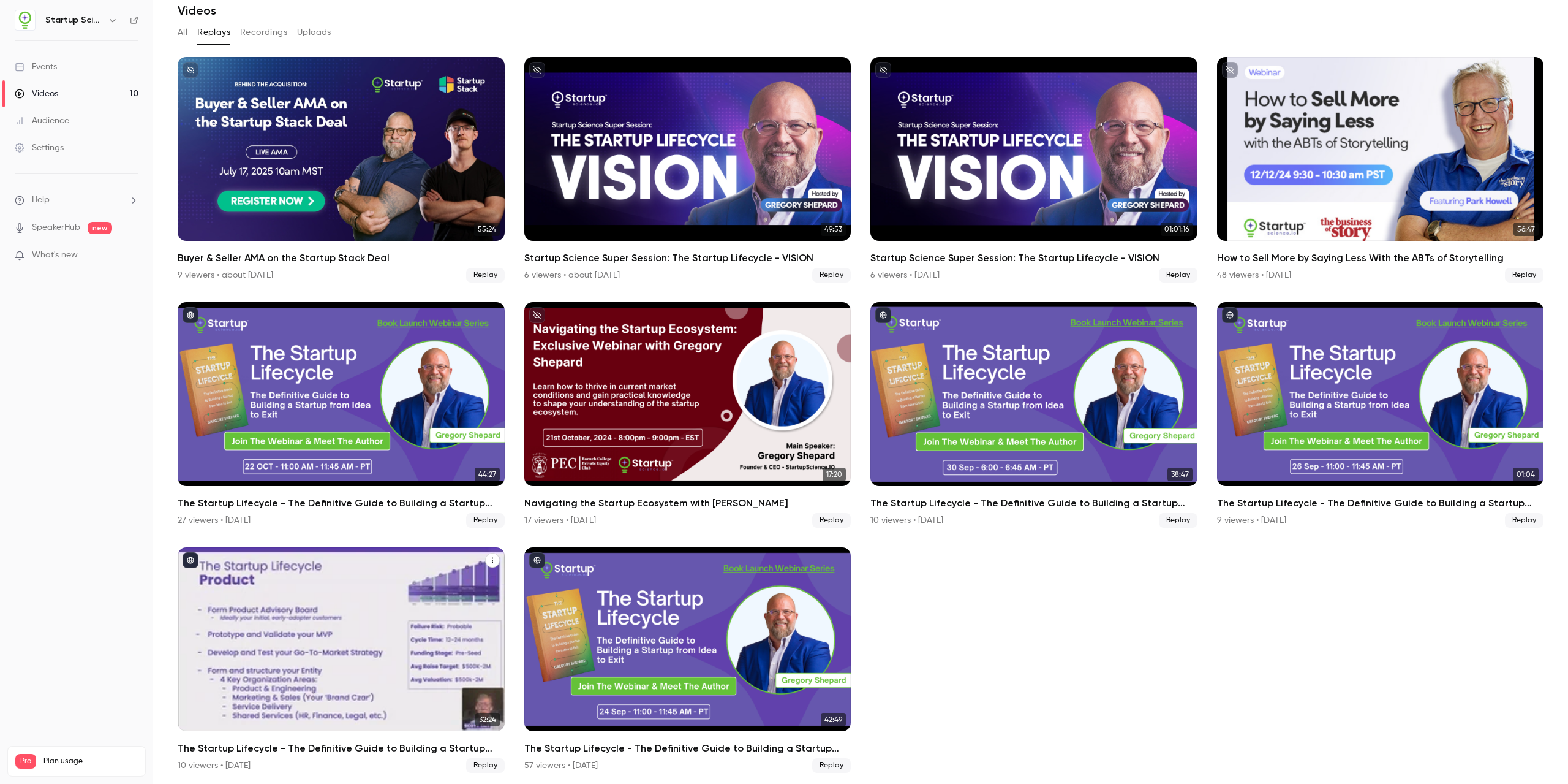
click at [357, 615] on div "The Startup Lifecycle - The Definitive Guide to Building a Startup from Idea to…" at bounding box center [341, 639] width 327 height 184
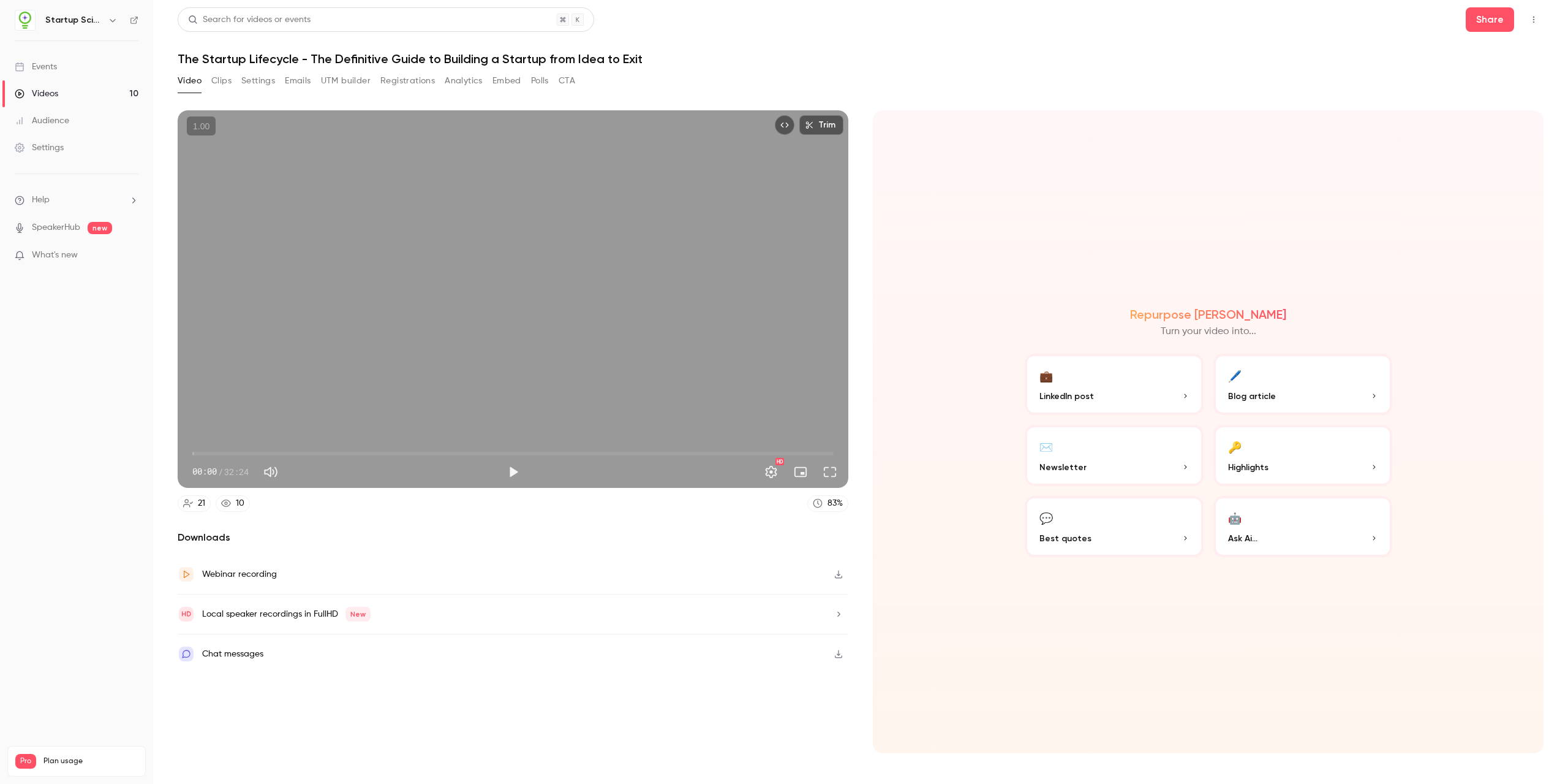
click at [720, 571] on icon "button" at bounding box center [838, 574] width 10 height 9
click at [720, 31] on div "Search for videos or events Share" at bounding box center [861, 19] width 1366 height 24
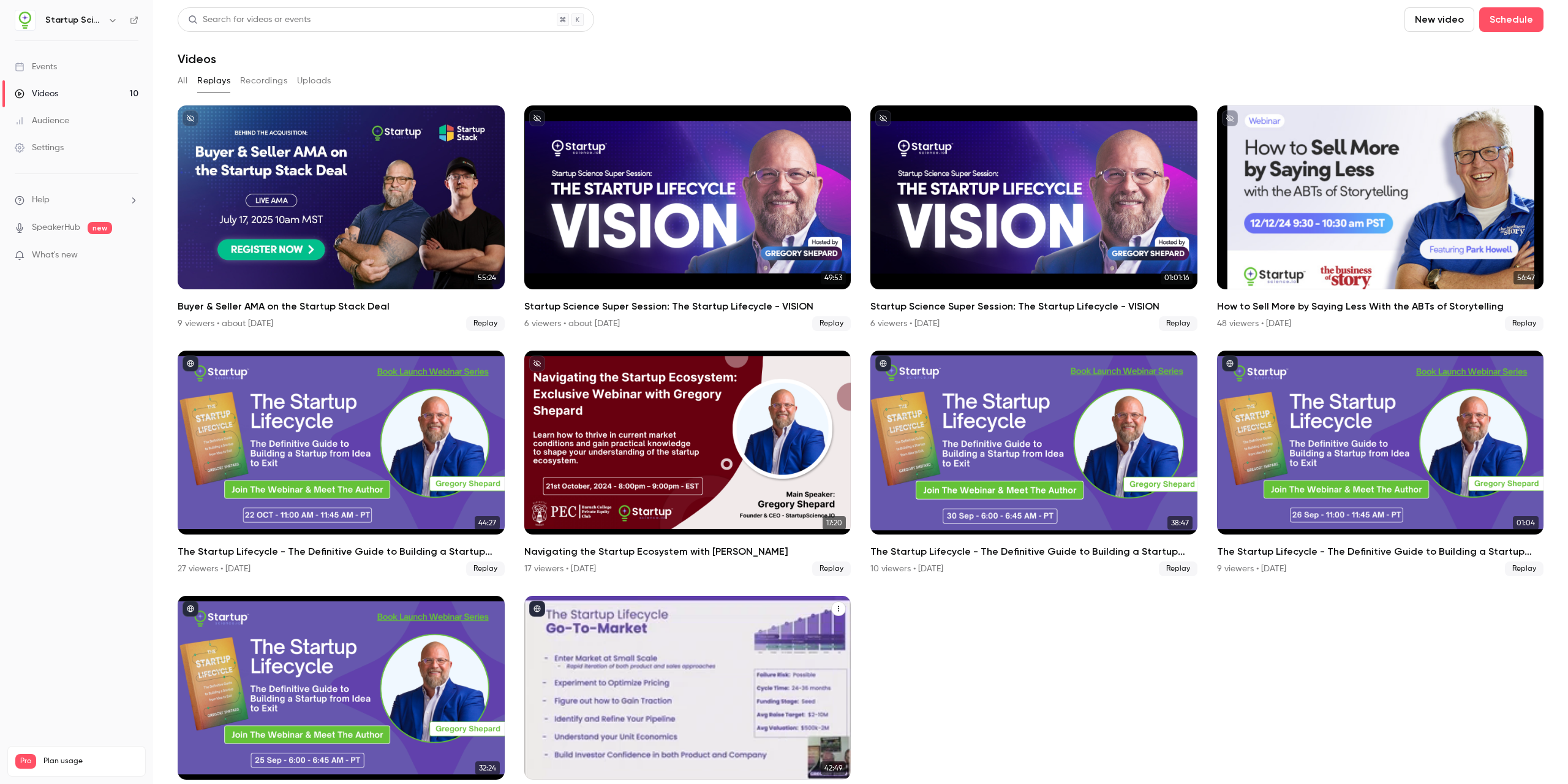
click at [682, 670] on div "The Startup Lifecycle - The Definitive Guide to Building a Startup from Idea to…" at bounding box center [688, 687] width 327 height 184
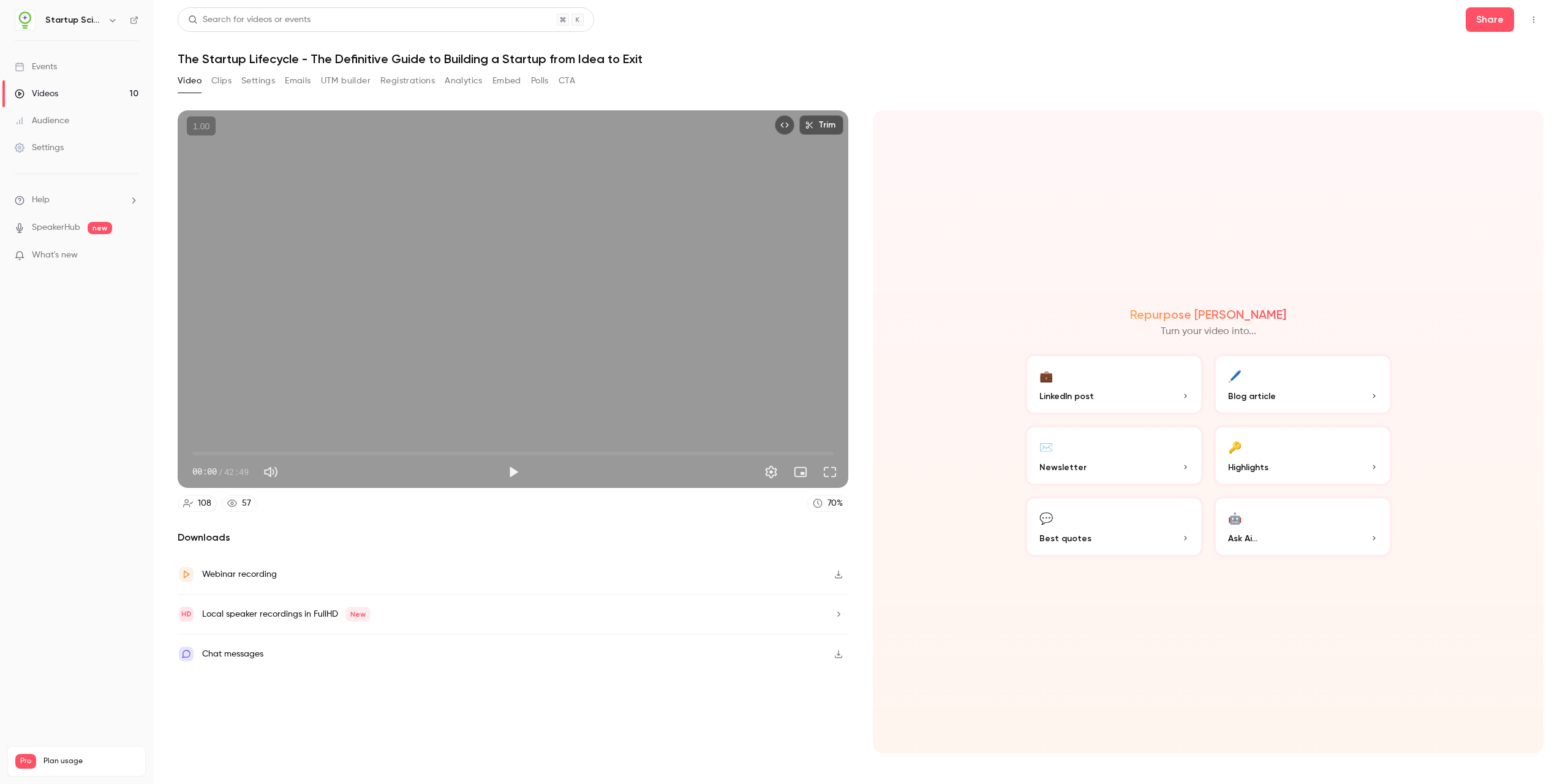
click at [720, 578] on button "button" at bounding box center [838, 574] width 20 height 20
click at [720, 44] on header "Search for videos or events Share The Startup Lifecycle - The Definitive Guide …" at bounding box center [861, 36] width 1366 height 59
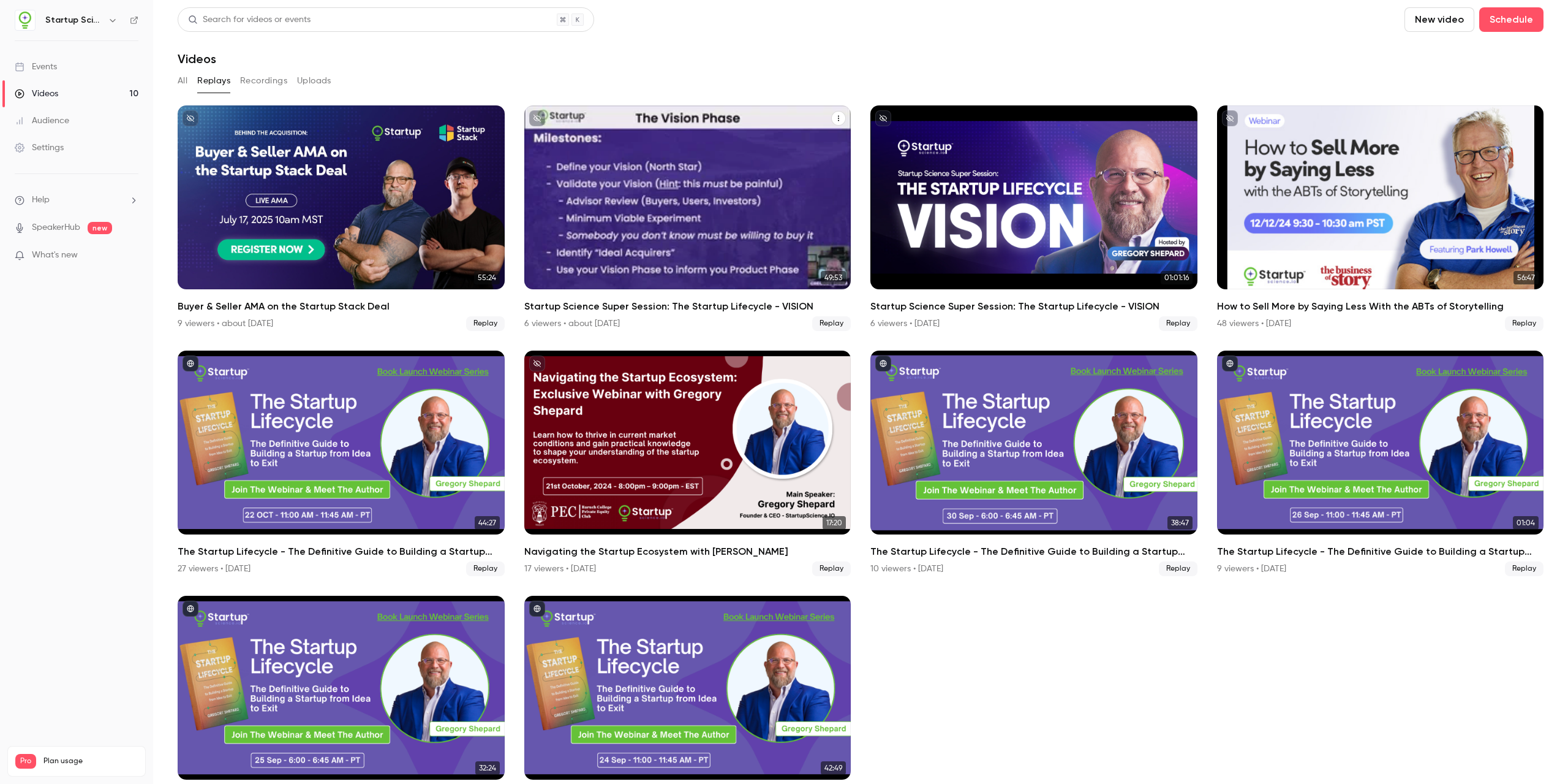
click at [689, 198] on div "Startup Science Super Session: The Startup Lifecycle - VISION" at bounding box center [688, 197] width 327 height 184
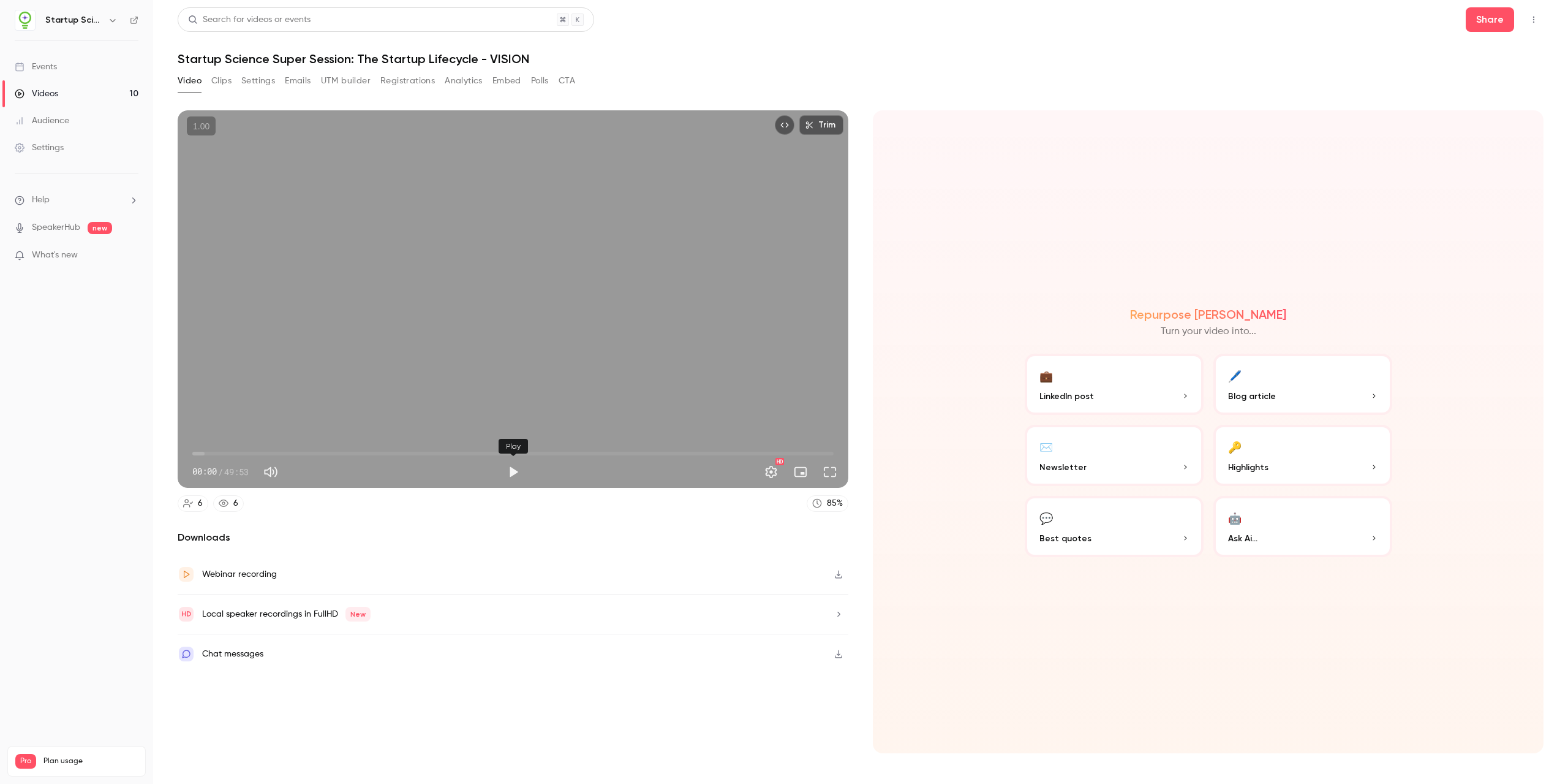
click at [510, 473] on button "Play" at bounding box center [513, 471] width 24 height 24
click at [223, 450] on span "00:03" at bounding box center [513, 454] width 641 height 20
click at [287, 456] on span "02:27" at bounding box center [513, 454] width 641 height 20
click at [315, 451] on span "07:24" at bounding box center [513, 454] width 641 height 20
click at [351, 451] on span "09:32" at bounding box center [513, 454] width 641 height 20
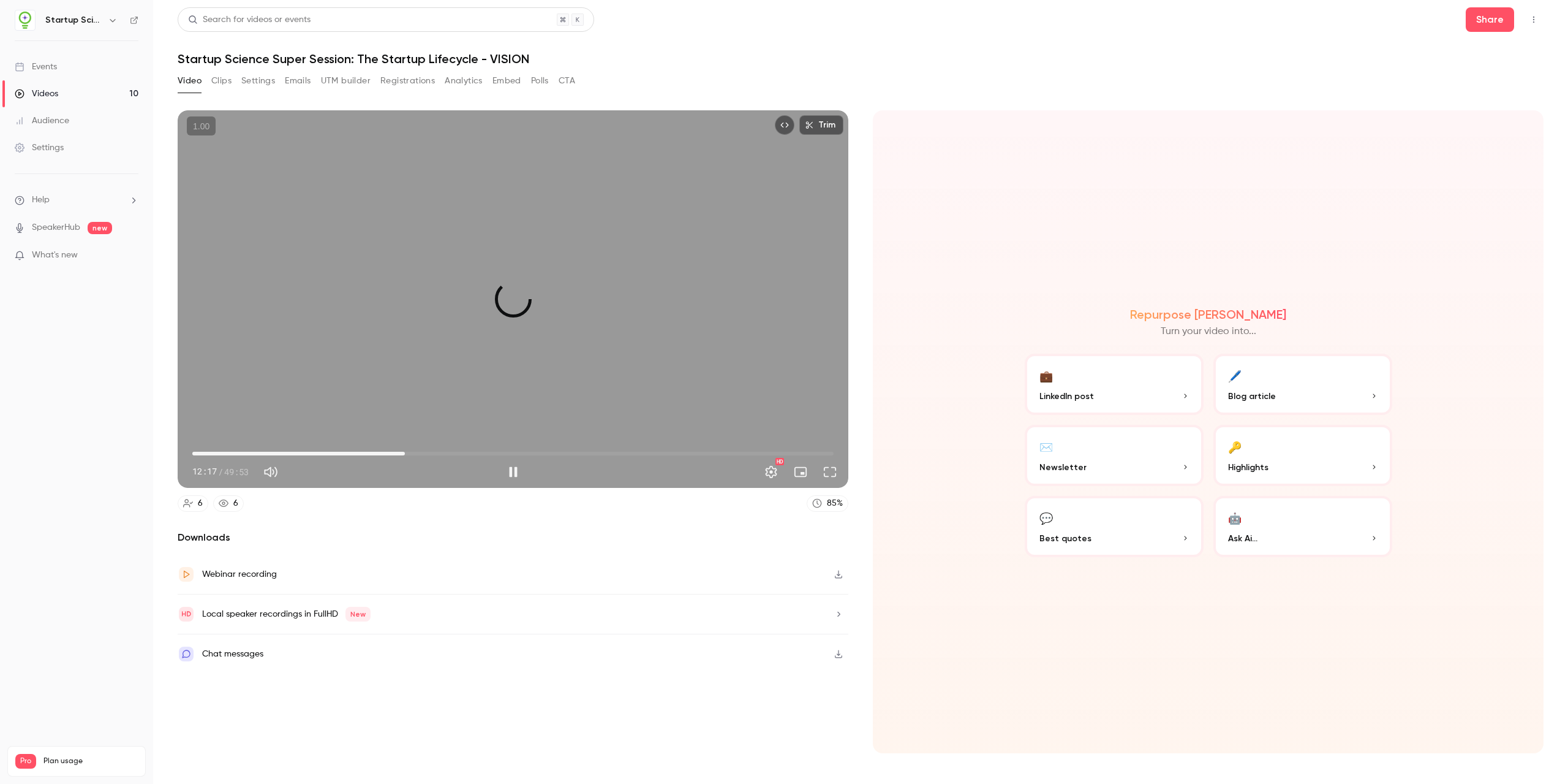
click at [405, 449] on span "16:32" at bounding box center [513, 454] width 641 height 20
click at [470, 454] on span "21:35" at bounding box center [513, 454] width 641 height 20
click at [509, 451] on span "24:41" at bounding box center [513, 454] width 641 height 20
click at [562, 448] on span "28:44" at bounding box center [513, 454] width 641 height 20
click at [598, 454] on span "31:32" at bounding box center [513, 454] width 641 height 20
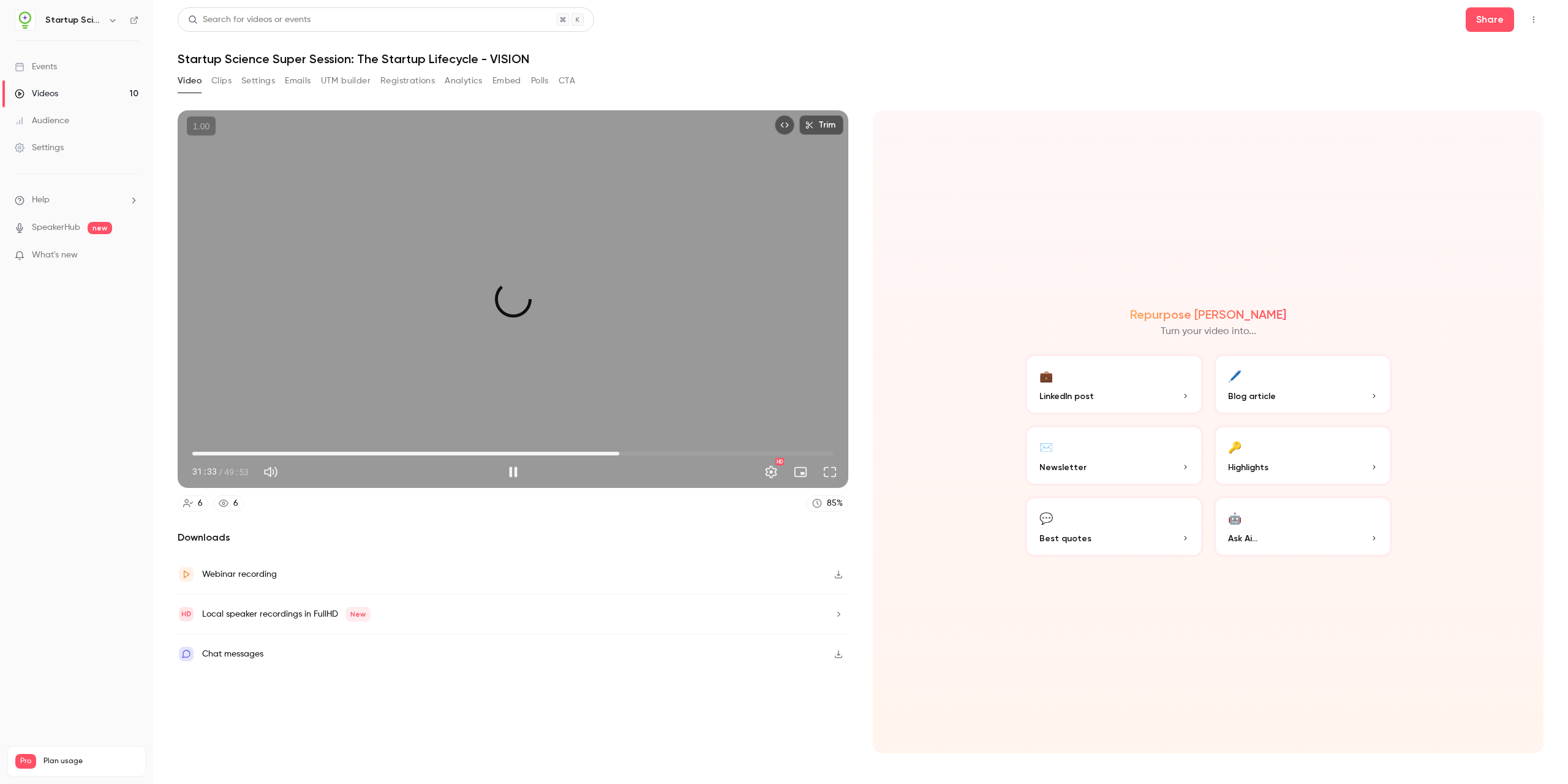
click at [620, 454] on span "33:13" at bounding box center [513, 454] width 641 height 20
type input "******"
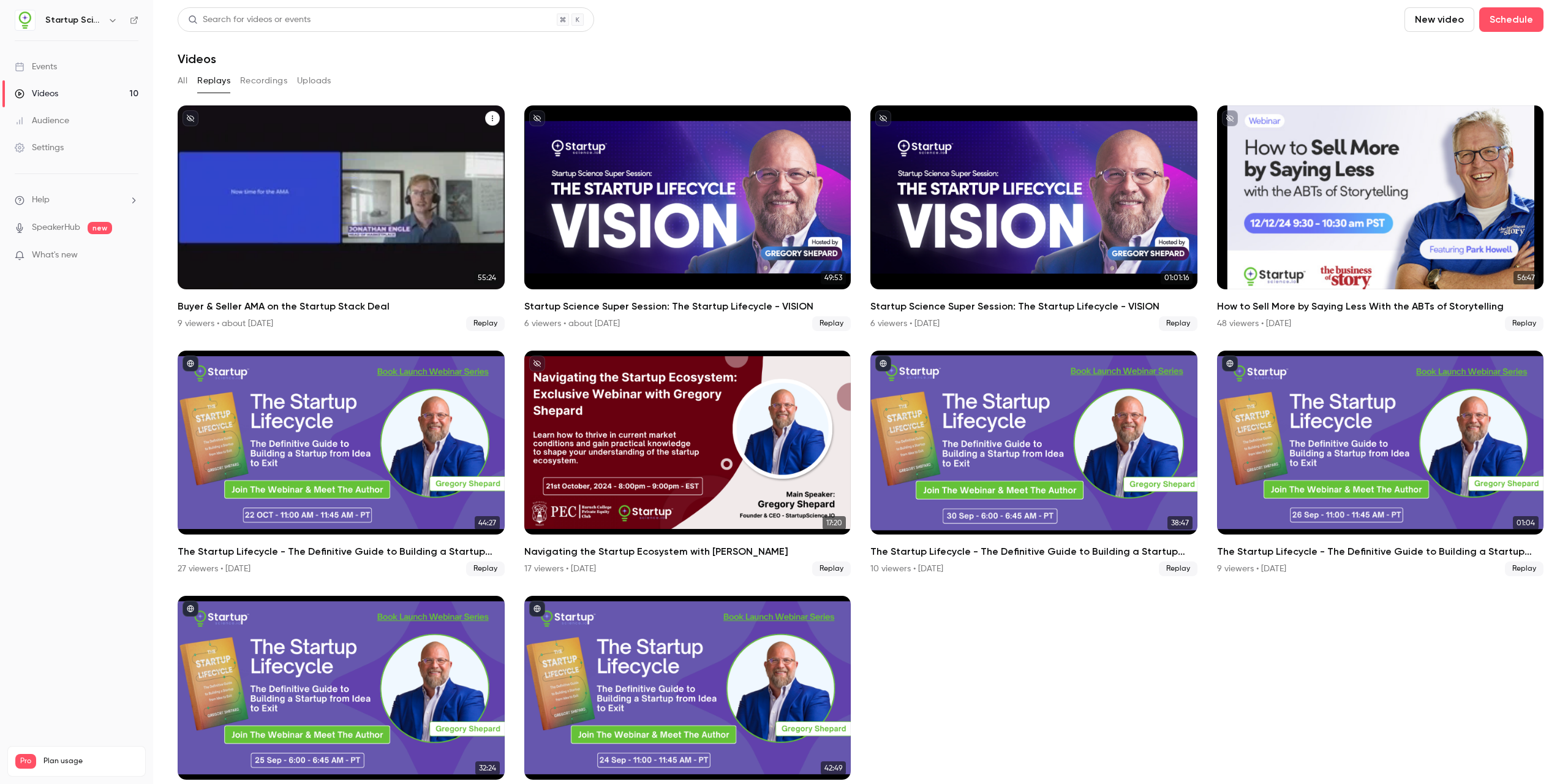
click at [440, 189] on div "Buyer & Seller AMA on the Startup Stack Deal" at bounding box center [341, 197] width 327 height 184
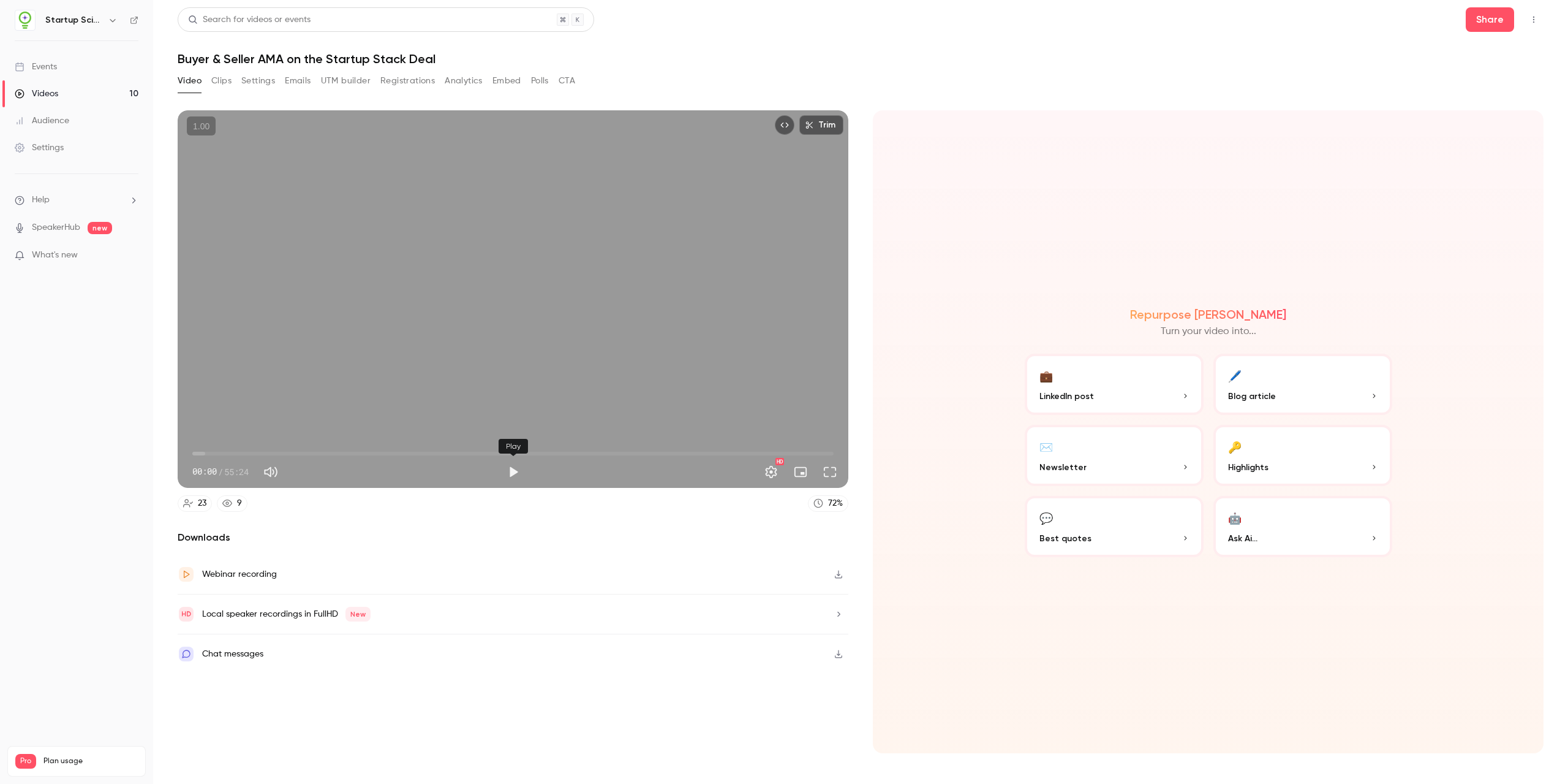
click at [512, 469] on button "Play" at bounding box center [513, 471] width 24 height 24
click at [291, 449] on span "00:02" at bounding box center [513, 454] width 641 height 20
click at [312, 454] on span "10:19" at bounding box center [513, 454] width 641 height 20
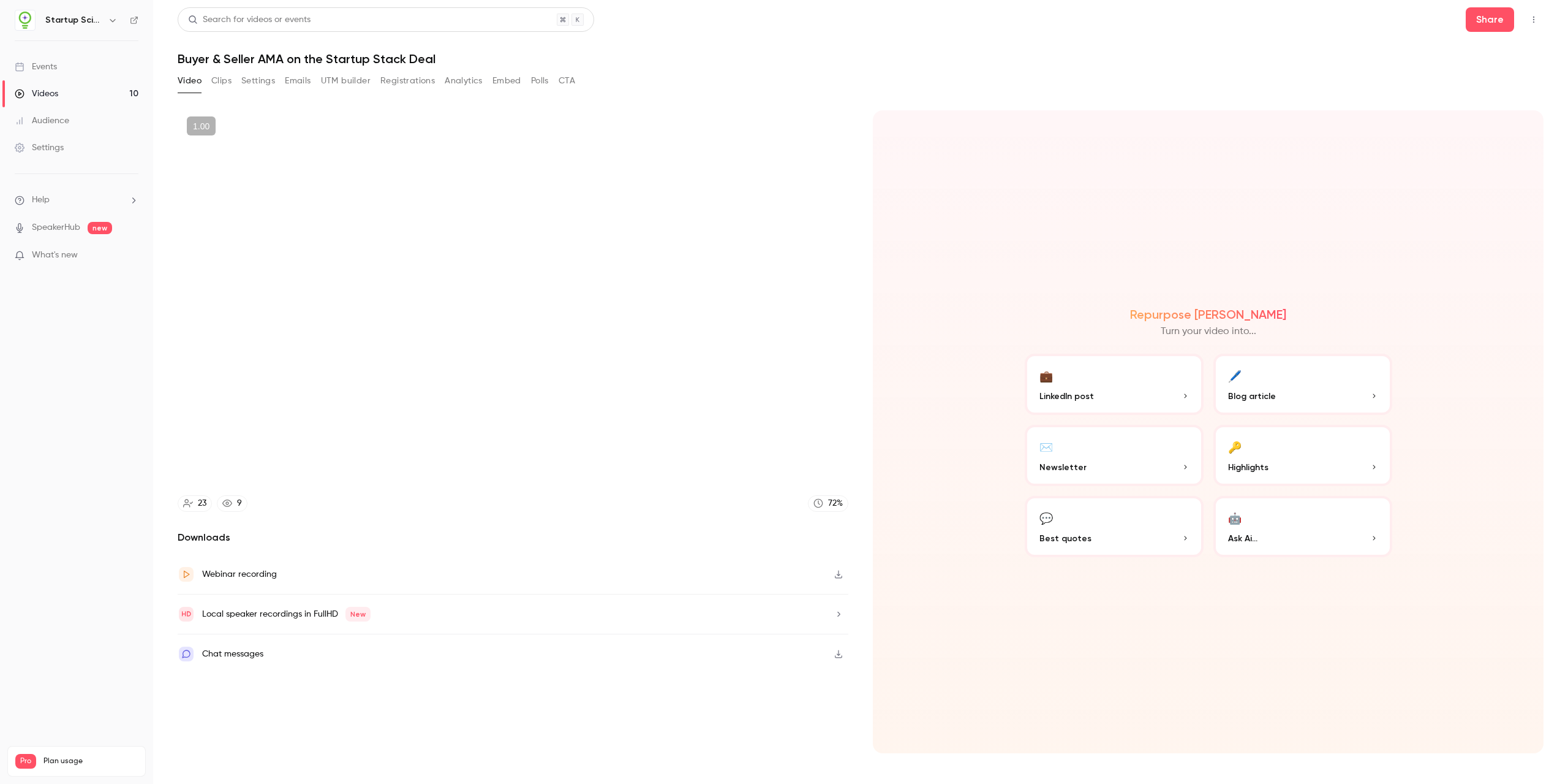
click at [357, 452] on video at bounding box center [513, 299] width 671 height 377
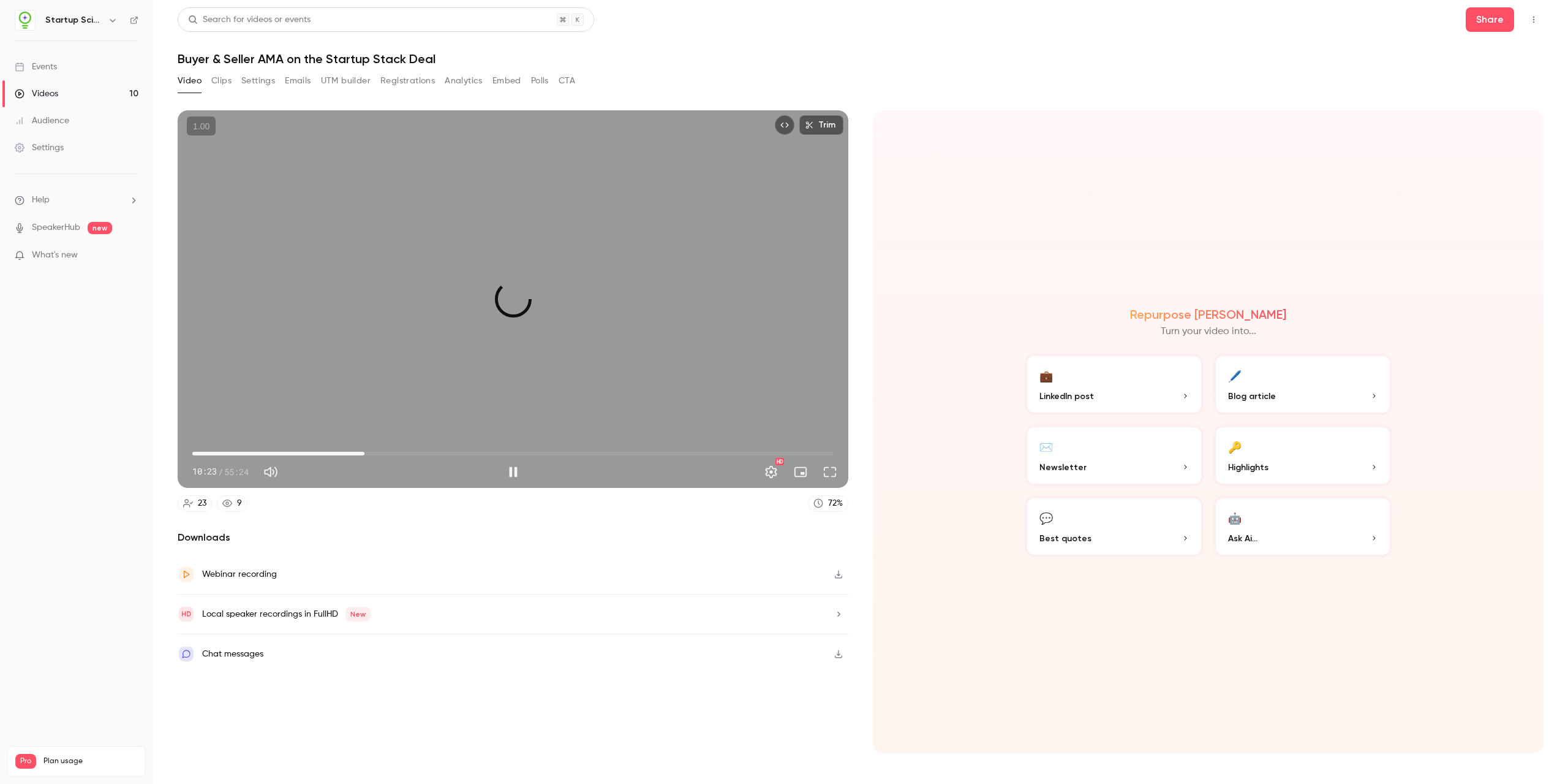
click at [364, 456] on span "14:52" at bounding box center [513, 454] width 641 height 20
click at [457, 449] on span "14:52" at bounding box center [513, 454] width 641 height 20
click at [517, 448] on span "28:03" at bounding box center [513, 454] width 641 height 20
click at [596, 449] on span "28:03" at bounding box center [513, 454] width 641 height 20
click at [602, 454] on span "35:21" at bounding box center [602, 454] width 4 height 4
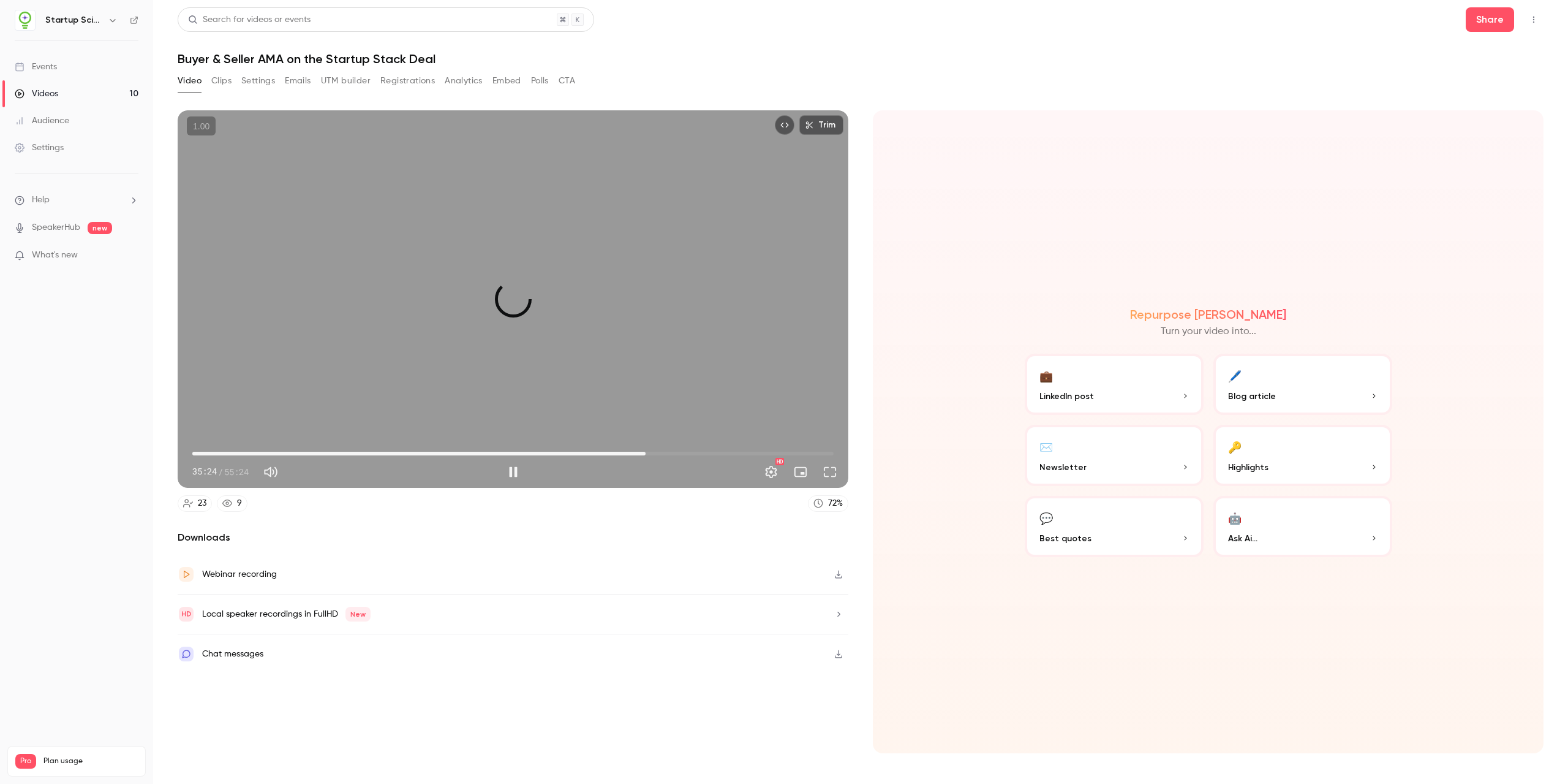
click at [646, 447] on span "39:09" at bounding box center [513, 454] width 641 height 20
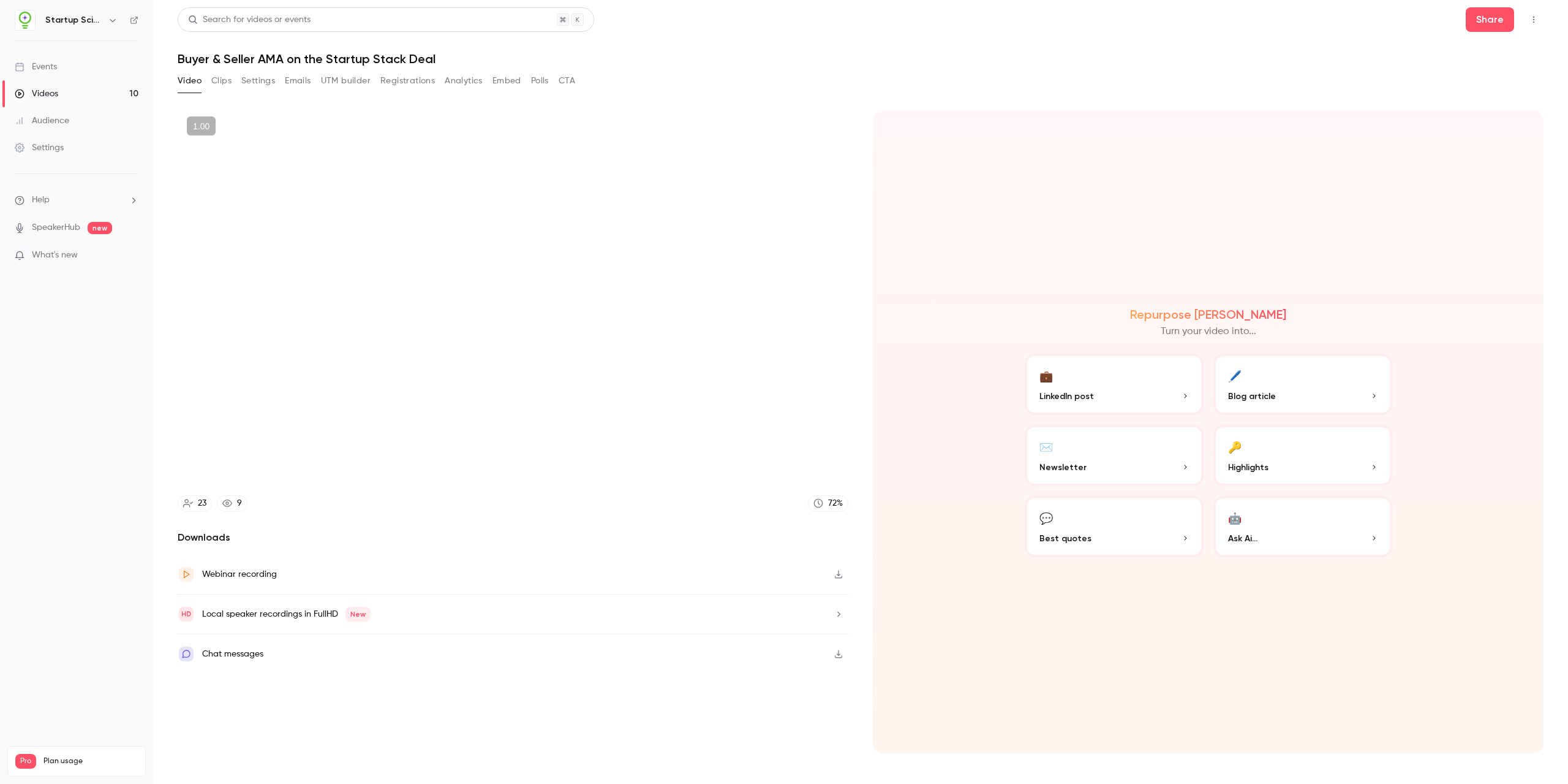
click at [120, 375] on nav "Startup Science Events Videos 10 Audience Settings Help SpeakerHub new What's n…" at bounding box center [76, 392] width 153 height 784
click at [720, 385] on button "💼 LinkedIn post" at bounding box center [1114, 384] width 179 height 61
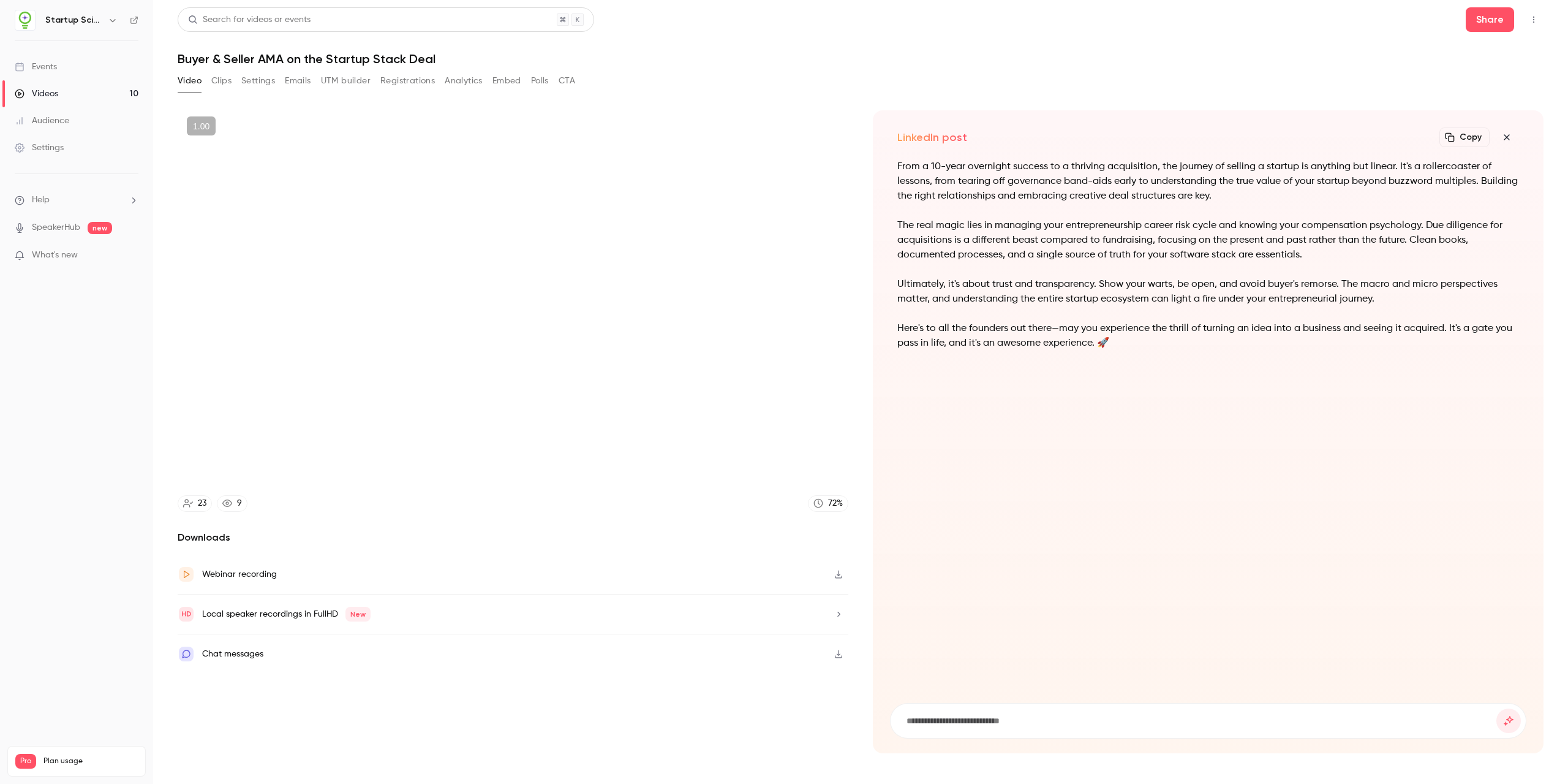
click at [720, 136] on icon "button" at bounding box center [1507, 137] width 15 height 10
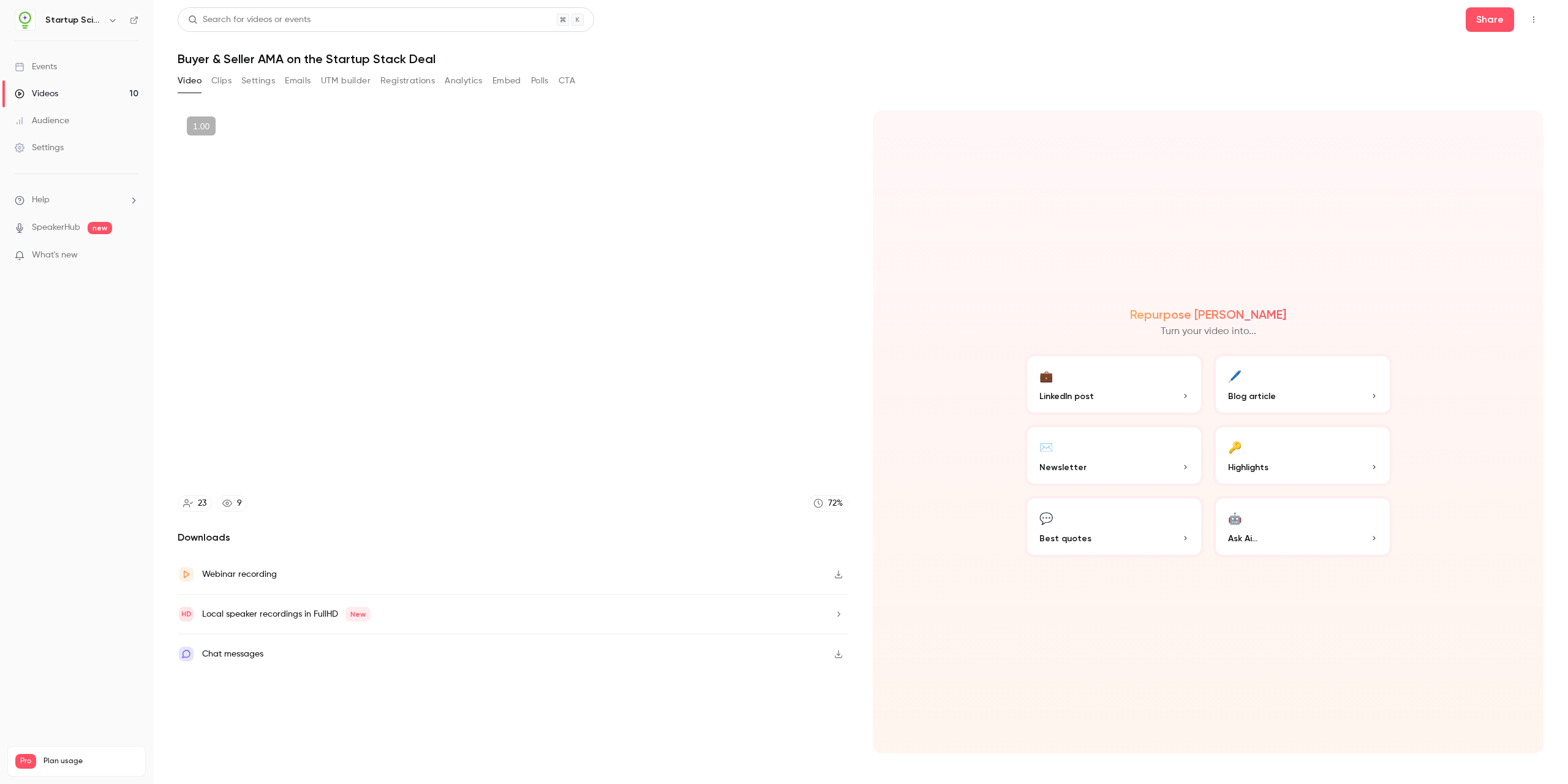
click at [720, 256] on div "Repurpose Ai Turn your video into... 💼 LinkedIn post 🖊️ Blog article ✉️ Newslet…" at bounding box center [1208, 431] width 671 height 643
click at [720, 223] on div "Repurpose Ai Turn your video into... 💼 LinkedIn post 🖊️ Blog article ✉️ Newslet…" at bounding box center [1208, 431] width 671 height 643
type input "******"
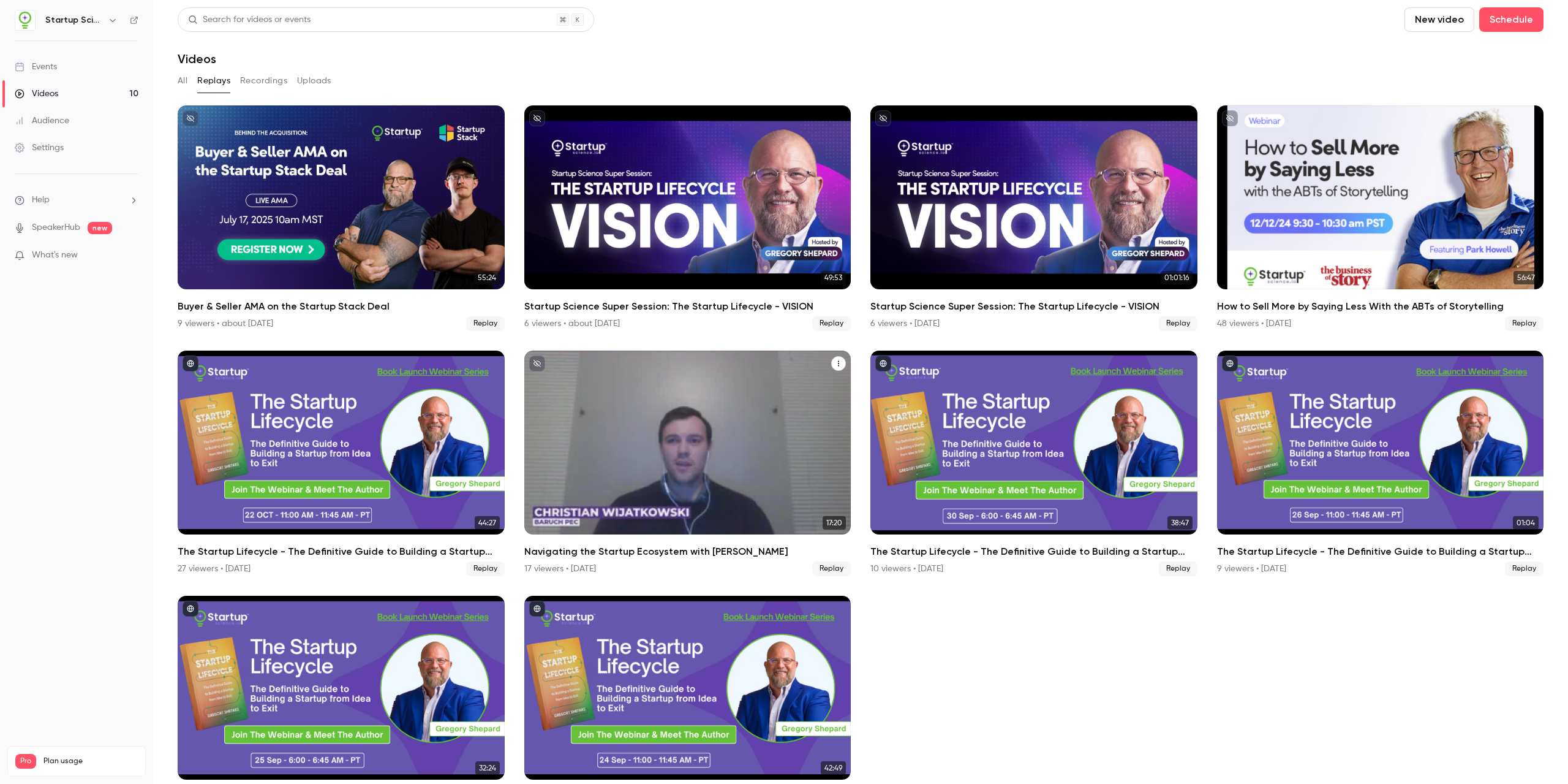
click at [673, 449] on div "Navigating the Startup Ecosystem with Gregory Shepard" at bounding box center [688, 442] width 327 height 184
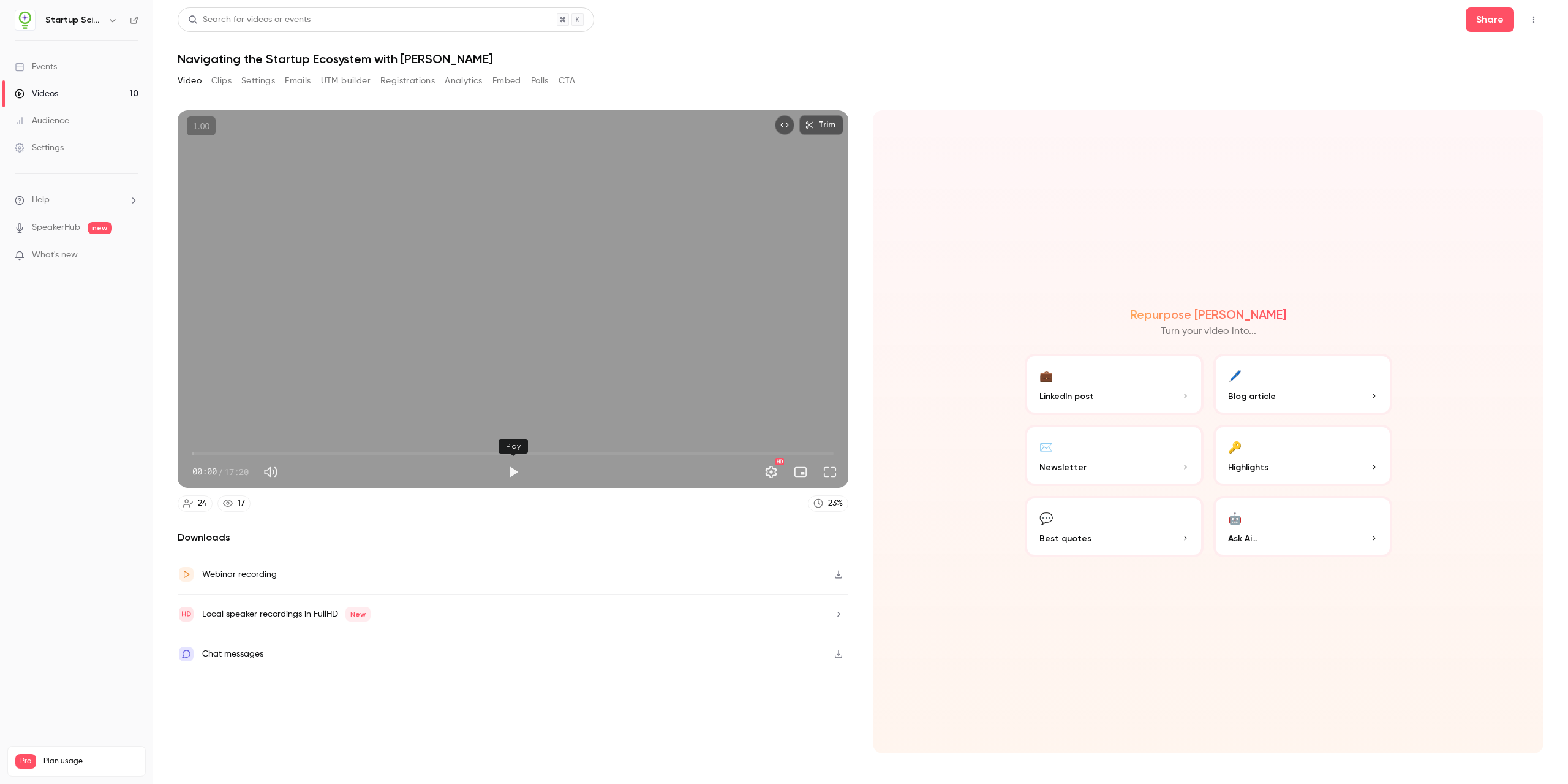
click at [517, 477] on button "Play" at bounding box center [513, 471] width 24 height 24
click at [225, 452] on span "00:53" at bounding box center [513, 454] width 641 height 20
click at [255, 450] on span "00:57" at bounding box center [513, 454] width 641 height 20
click at [305, 452] on span "01:41" at bounding box center [513, 454] width 641 height 20
click at [358, 453] on span "03:03" at bounding box center [513, 454] width 641 height 20
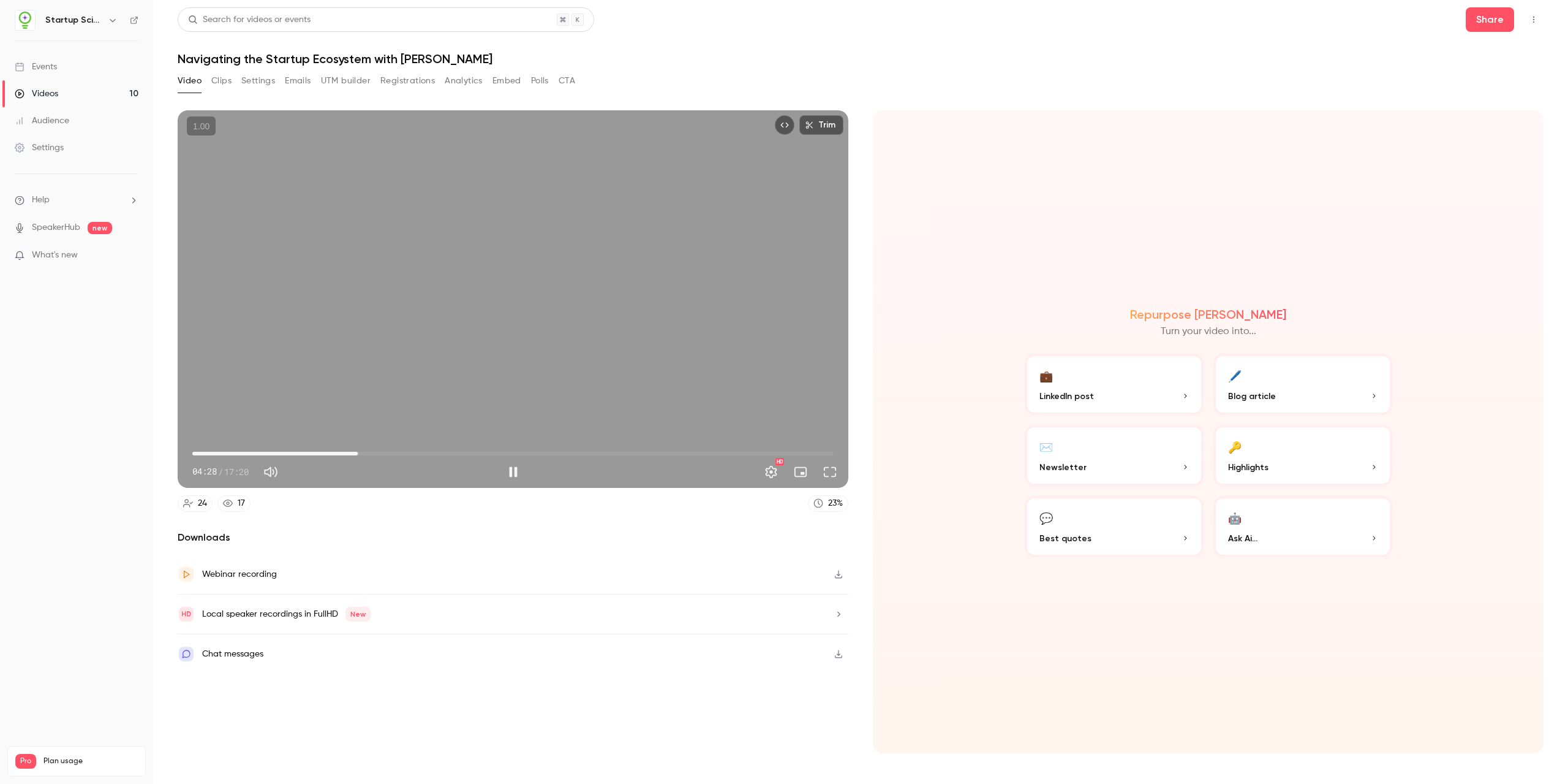
click at [413, 454] on span "04:28" at bounding box center [513, 454] width 641 height 20
click at [493, 450] on span "08:07" at bounding box center [513, 454] width 641 height 20
click at [593, 454] on span "10:49" at bounding box center [513, 454] width 641 height 20
click at [648, 453] on span "10:50" at bounding box center [513, 454] width 641 height 20
click at [720, 452] on span "14:37" at bounding box center [513, 454] width 641 height 20
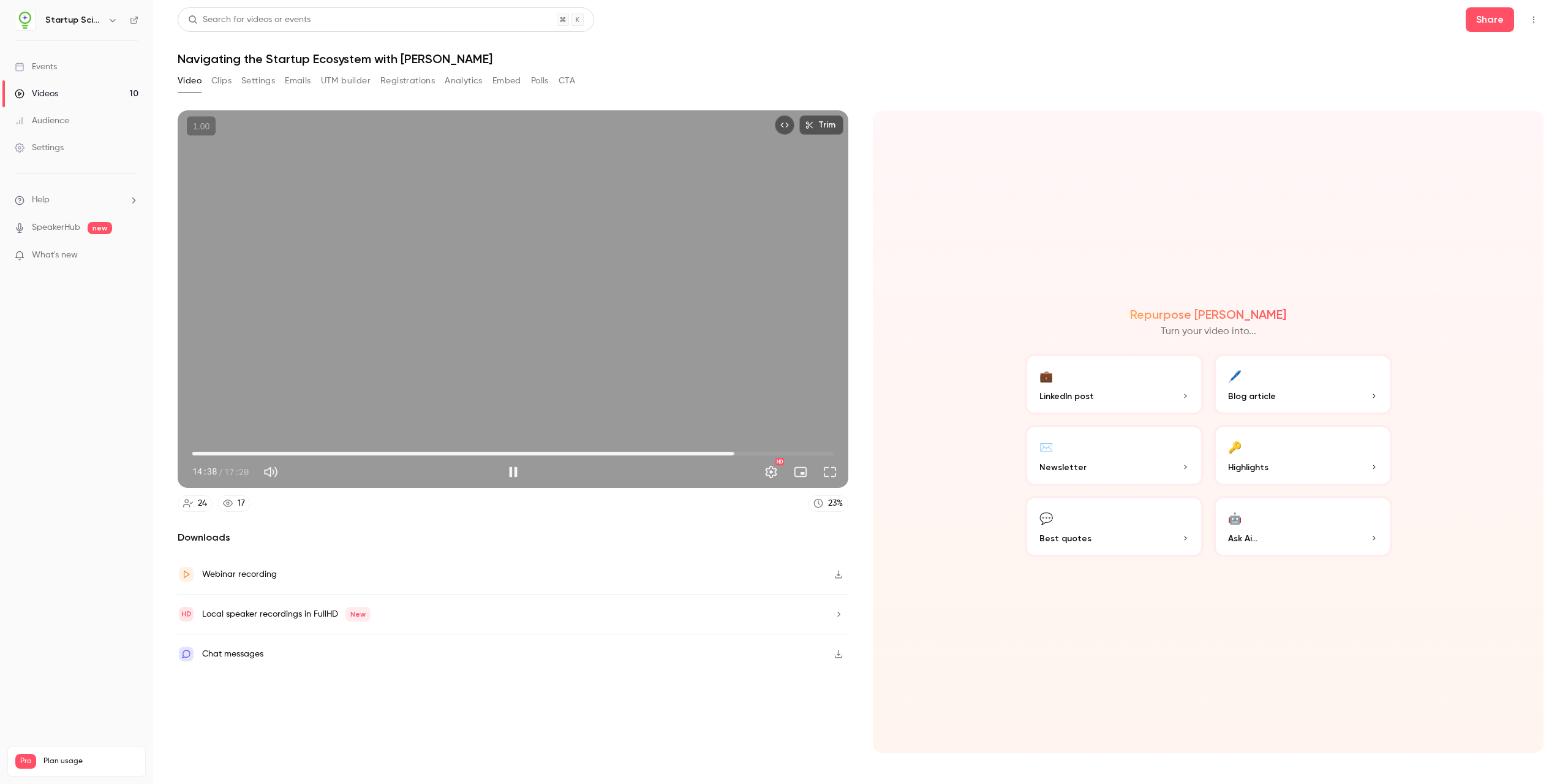
drag, startPoint x: 783, startPoint y: 452, endPoint x: 865, endPoint y: 475, distance: 85.2
click at [720, 477] on div "Repurpose Ai Turn your video into... 💼 LinkedIn post 🖊️ Blog article ✉️ Newslet…" at bounding box center [1208, 431] width 671 height 643
click at [720, 454] on span "15:57" at bounding box center [513, 454] width 641 height 20
click at [720, 442] on div "Repurpose Ai Turn your video into... 💼 LinkedIn post 🖊️ Blog article ✉️ Newslet…" at bounding box center [1208, 431] width 671 height 643
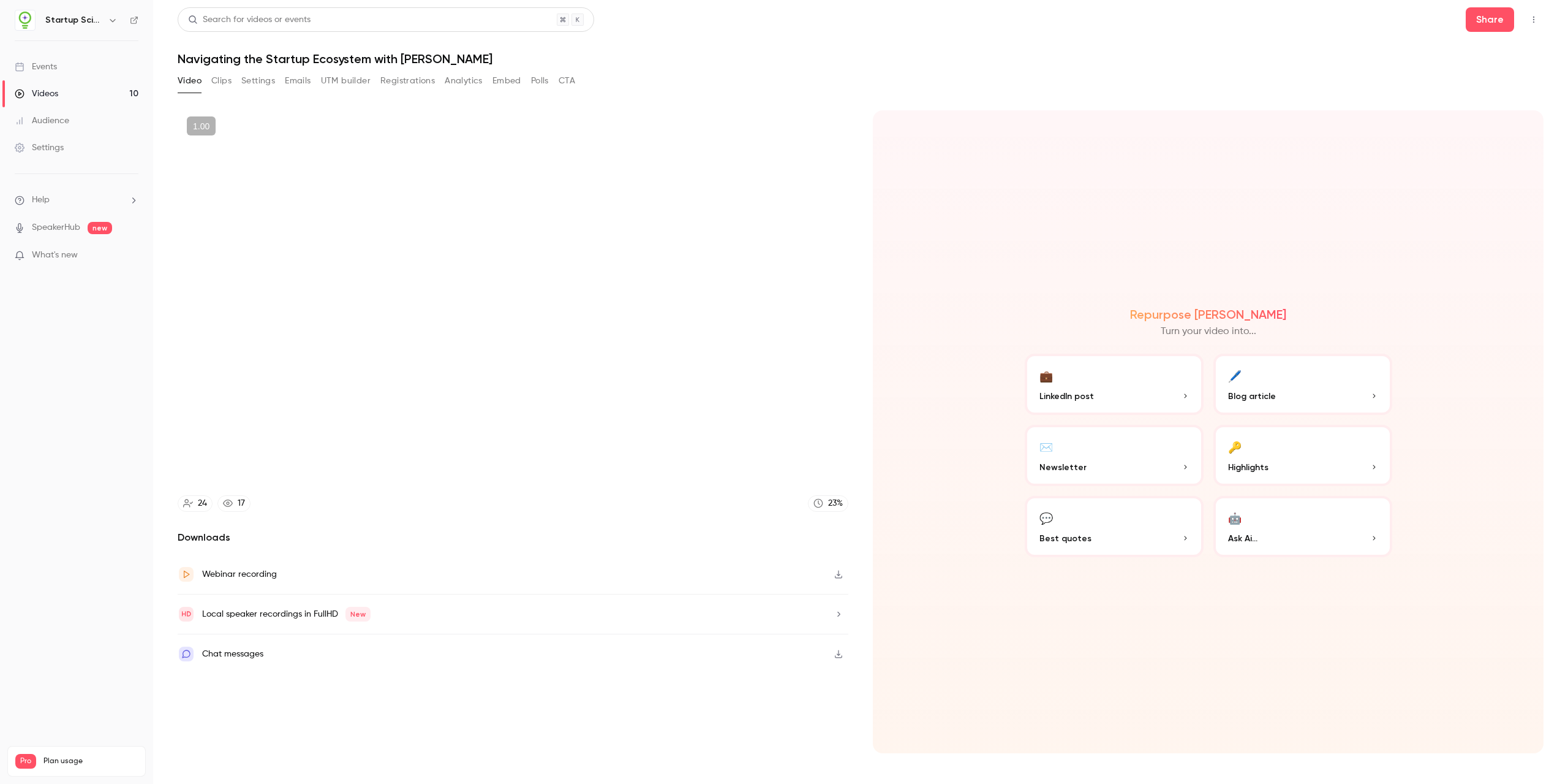
click at [714, 392] on video at bounding box center [513, 299] width 671 height 377
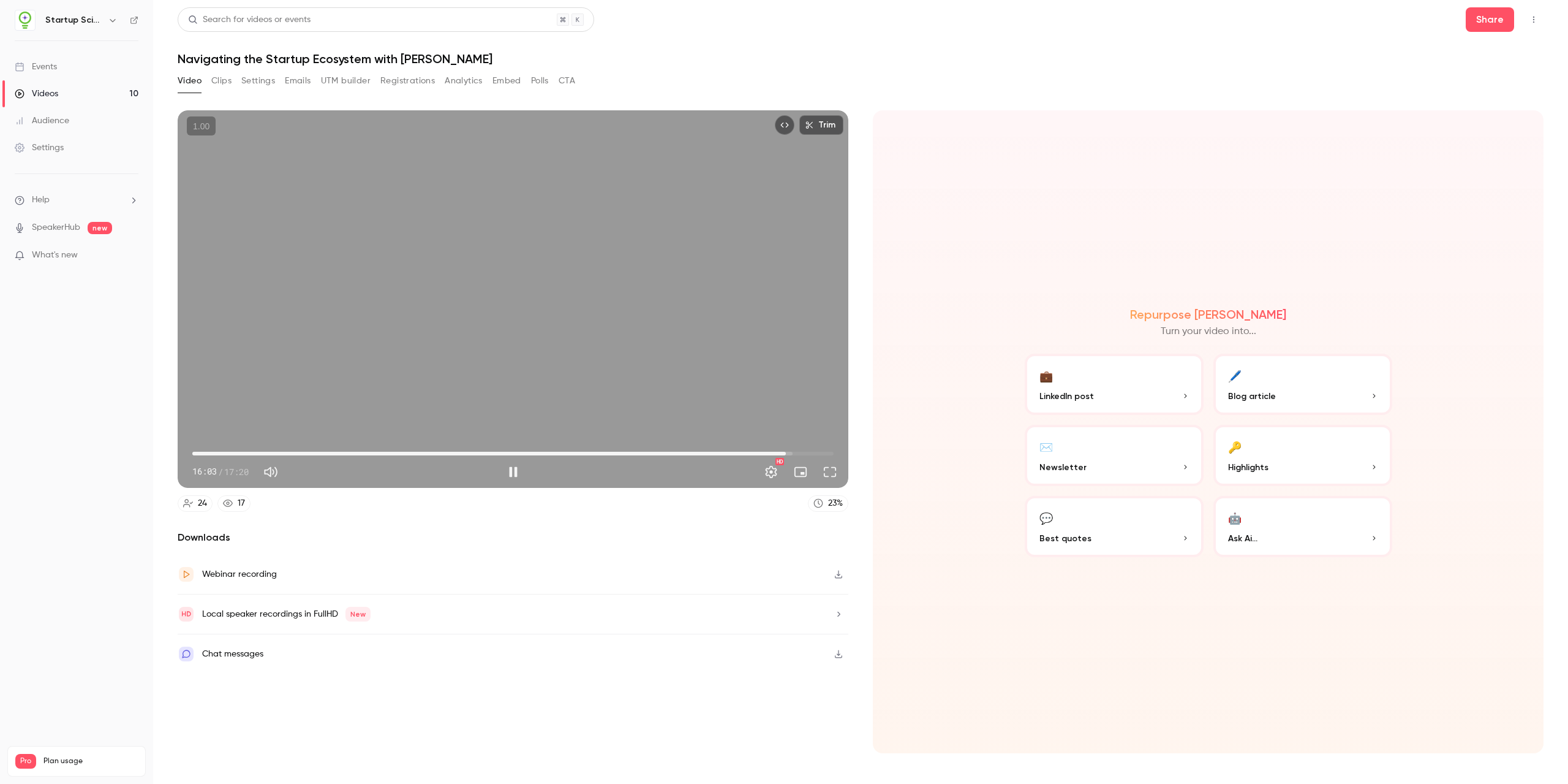
type input "*****"
click at [720, 333] on div "Trim 16:03 16:03 / 17:20 HD" at bounding box center [513, 299] width 671 height 377
click at [720, 71] on div "Search for videos or events Share Navigating the Startup Ecosystem with [PERSON…" at bounding box center [861, 392] width 1366 height 769
